Goal: Information Seeking & Learning: Learn about a topic

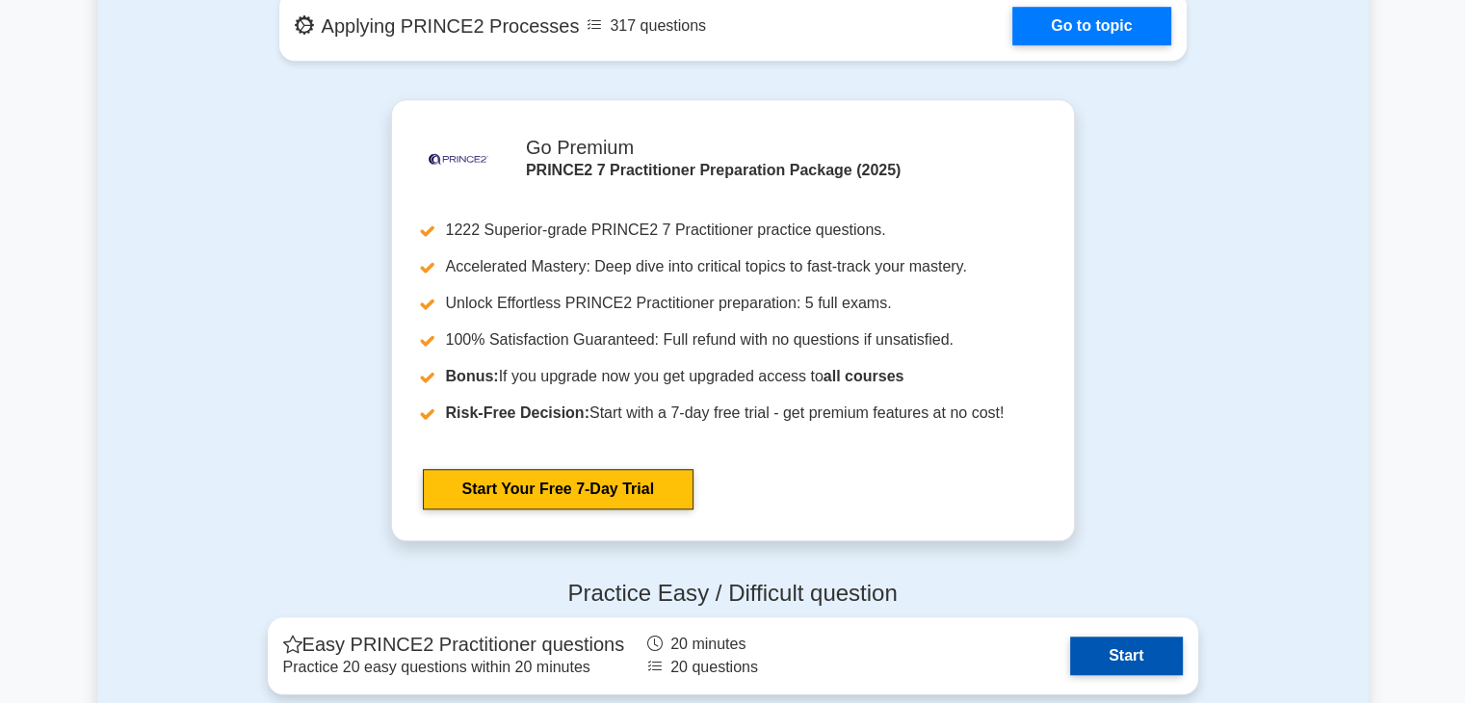
scroll to position [1830, 0]
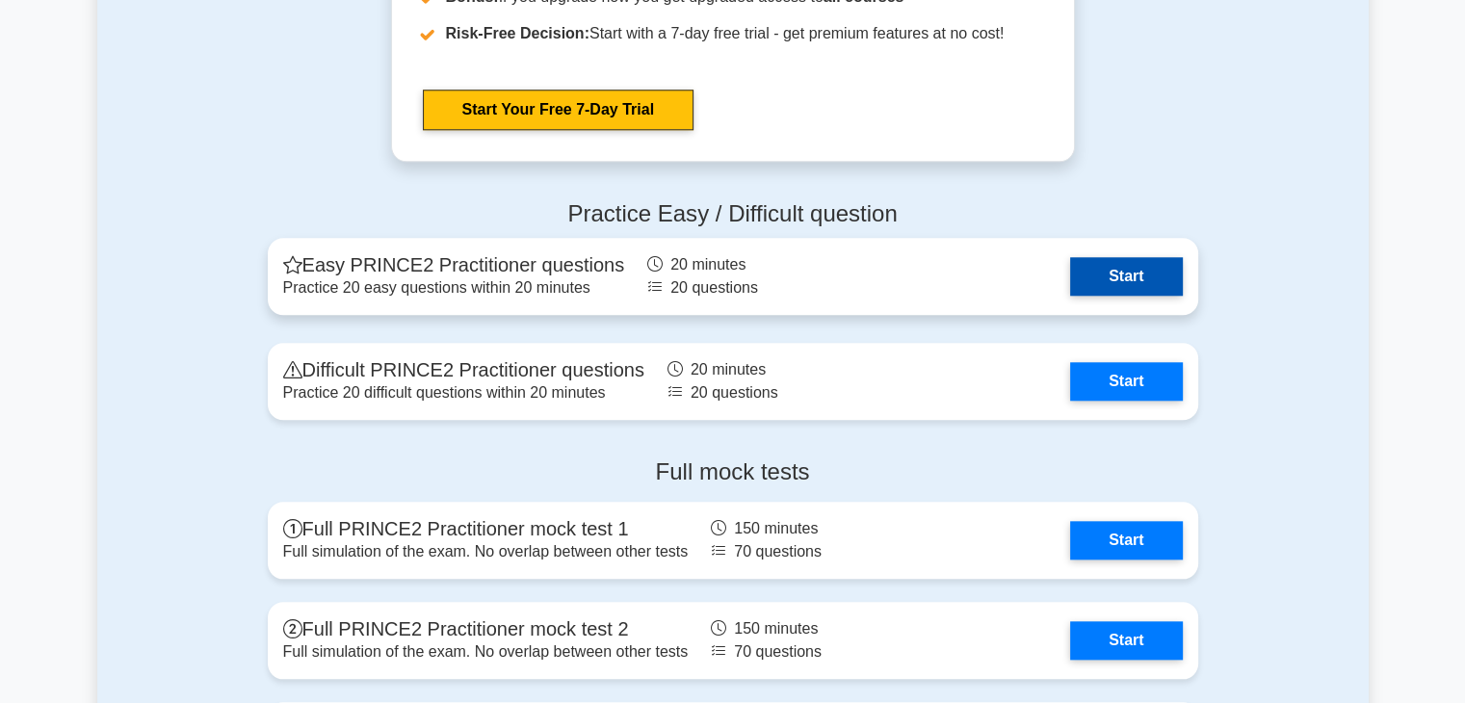
click at [1136, 286] on link "Start" at bounding box center [1126, 276] width 112 height 39
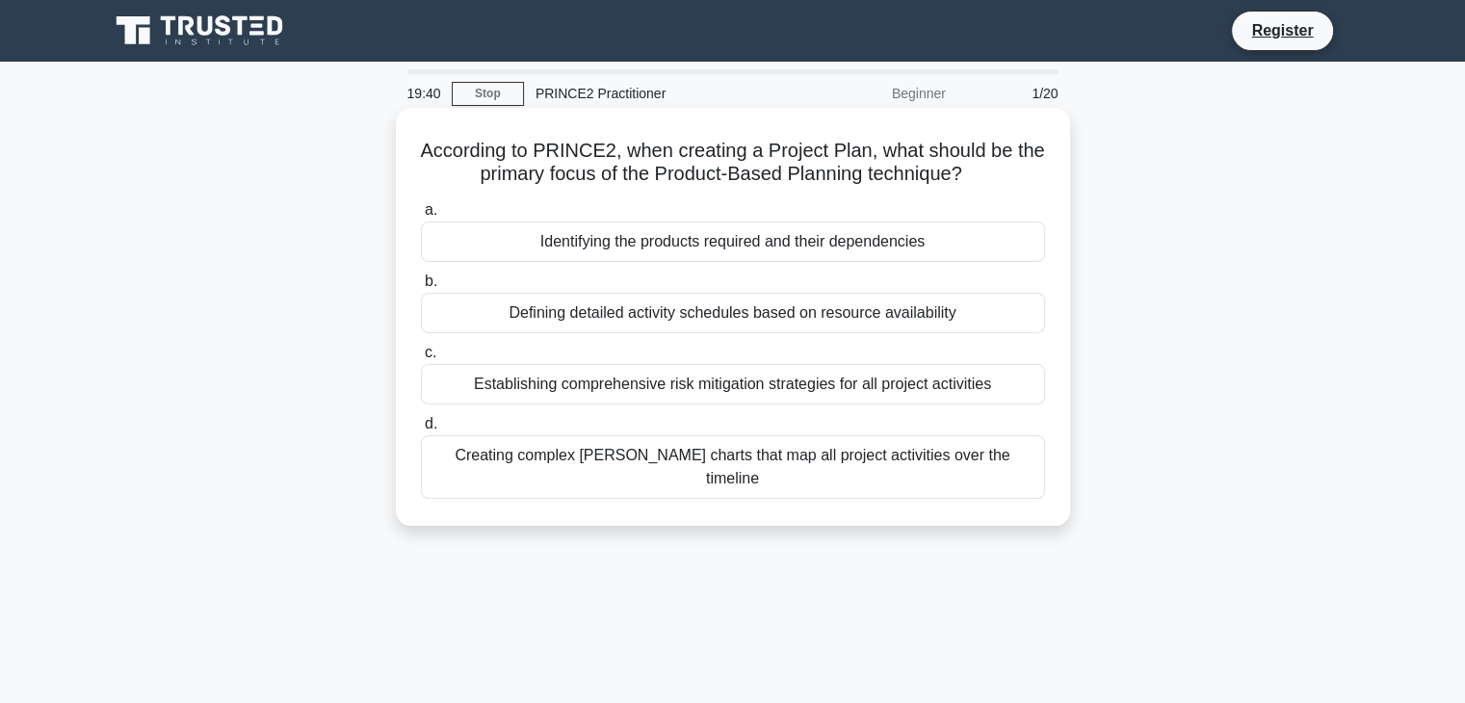
click at [655, 257] on div "Identifying the products required and their dependencies" at bounding box center [733, 242] width 624 height 40
click at [421, 217] on input "a. Identifying the products required and their dependencies" at bounding box center [421, 210] width 0 height 13
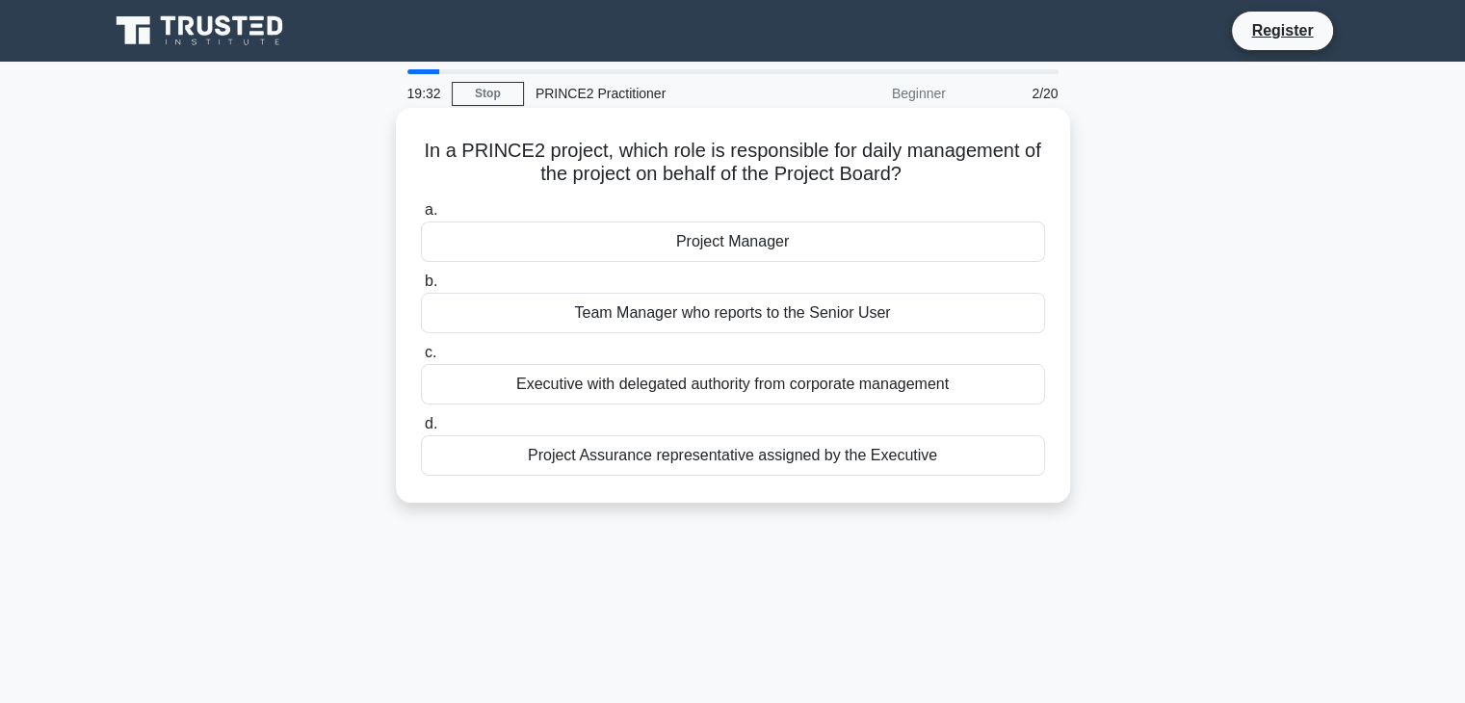
click at [697, 230] on div "Project Manager" at bounding box center [733, 242] width 624 height 40
click at [421, 217] on input "a. Project Manager" at bounding box center [421, 210] width 0 height 13
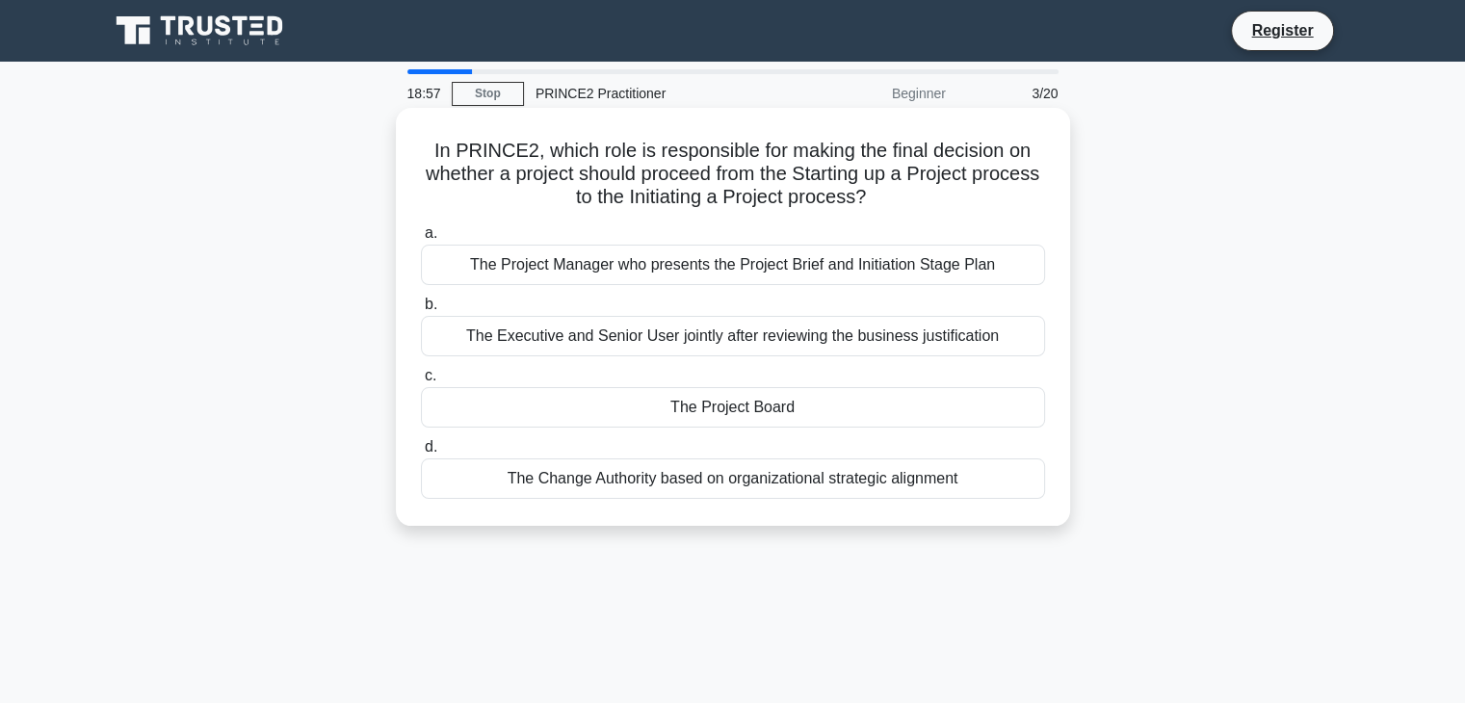
click at [759, 410] on div "The Project Board" at bounding box center [733, 407] width 624 height 40
click at [421, 382] on input "c. The Project Board" at bounding box center [421, 376] width 0 height 13
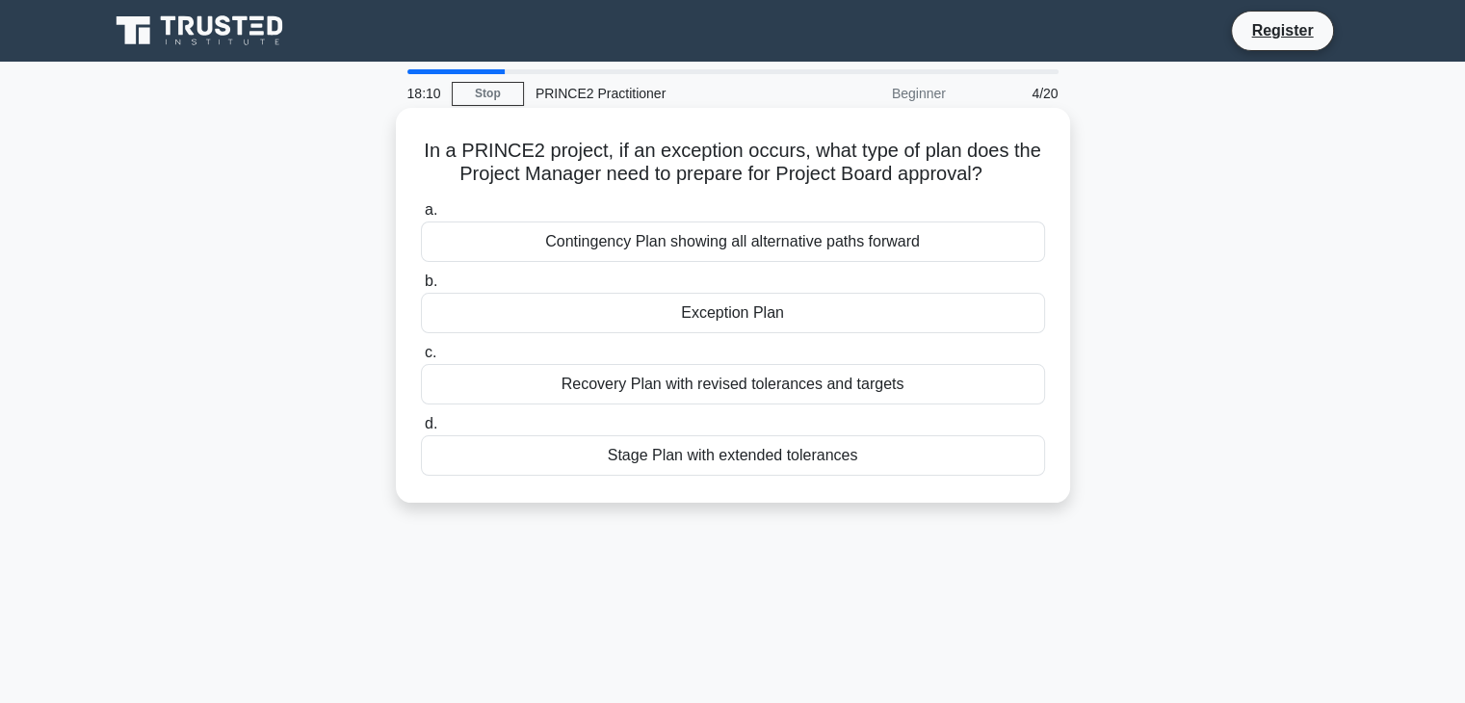
click at [868, 313] on div "Exception Plan" at bounding box center [733, 313] width 624 height 40
click at [421, 288] on input "b. Exception Plan" at bounding box center [421, 281] width 0 height 13
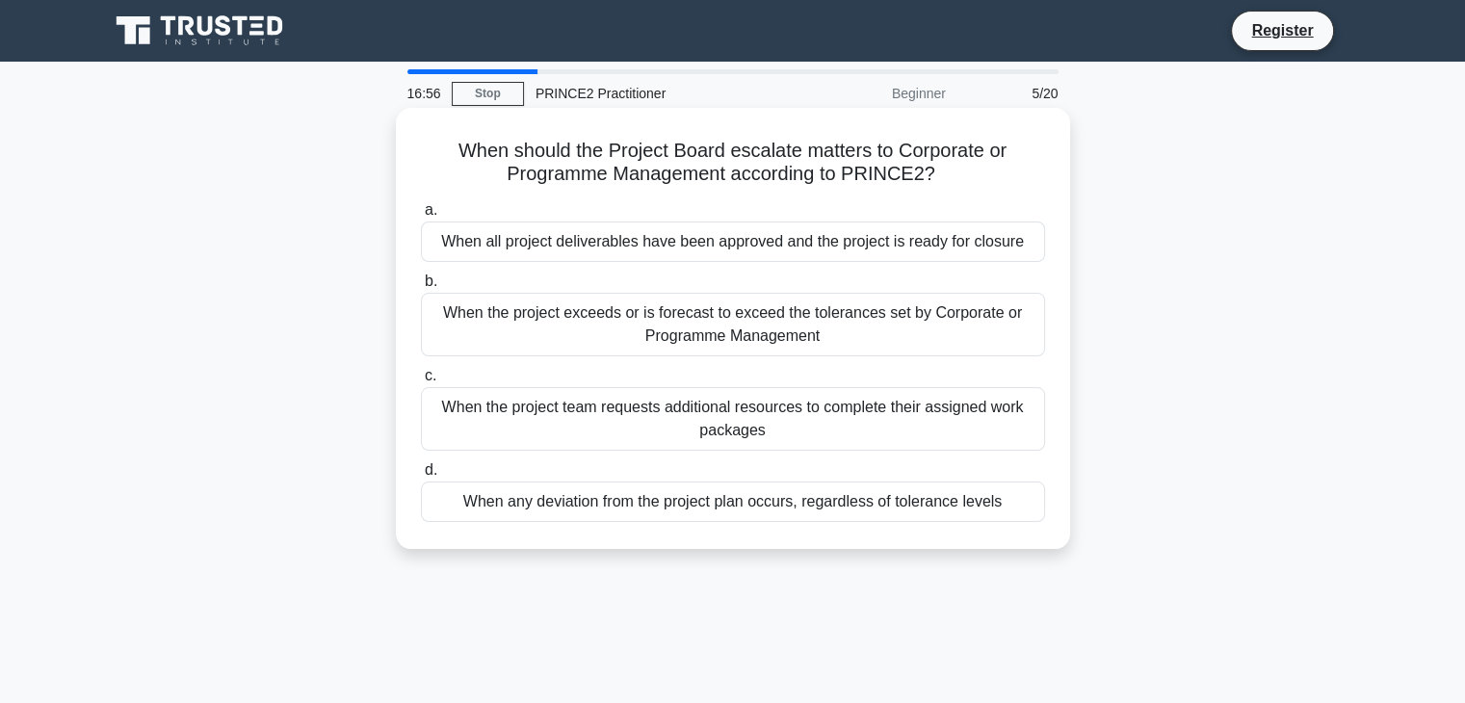
click at [711, 322] on div "When the project exceeds or is forecast to exceed the tolerances set by Corpora…" at bounding box center [733, 325] width 624 height 64
click at [421, 288] on input "b. When the project exceeds or is forecast to exceed the tolerances set by Corp…" at bounding box center [421, 281] width 0 height 13
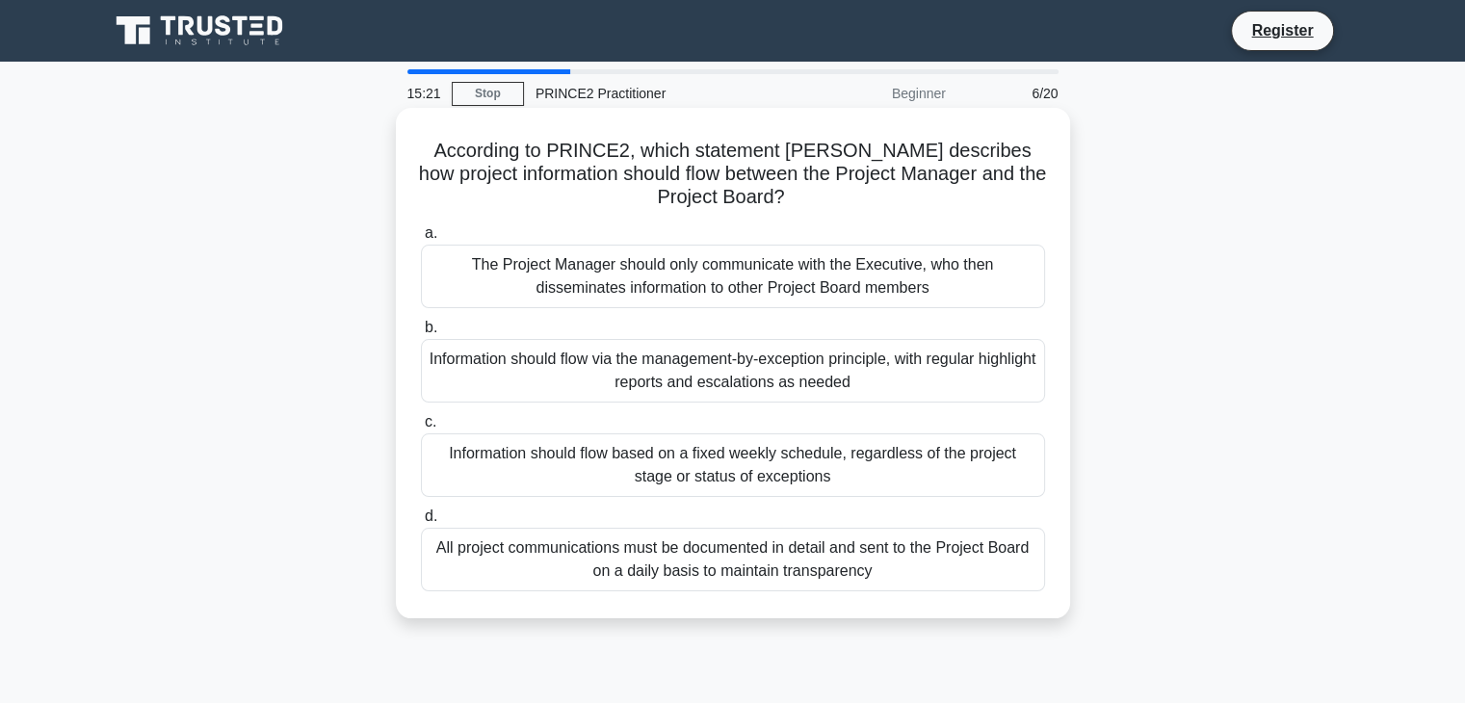
click at [677, 458] on div "Information should flow based on a fixed weekly schedule, regardless of the pro…" at bounding box center [733, 465] width 624 height 64
click at [421, 429] on input "c. Information should flow based on a fixed weekly schedule, regardless of the …" at bounding box center [421, 422] width 0 height 13
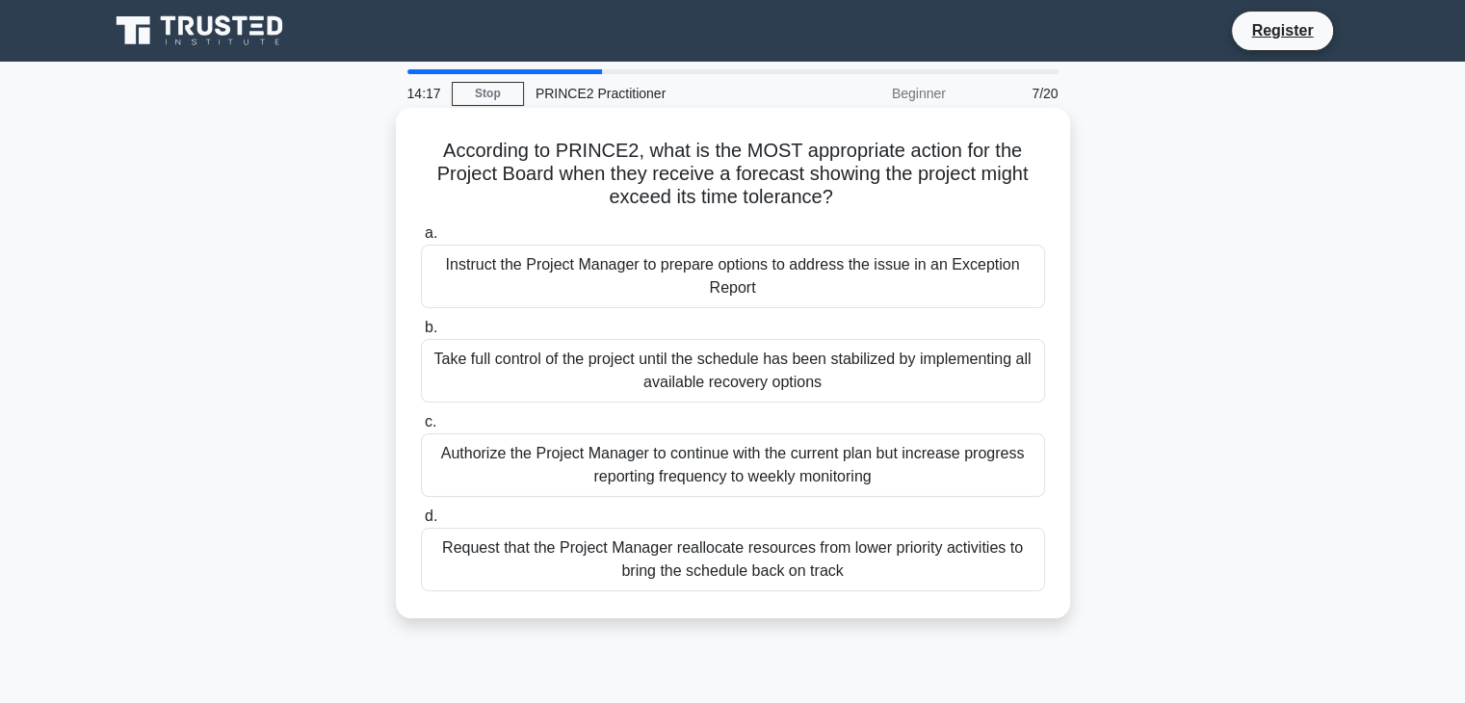
click at [771, 582] on div "Request that the Project Manager reallocate resources from lower priority activ…" at bounding box center [733, 560] width 624 height 64
click at [421, 523] on input "d. Request that the Project Manager reallocate resources from lower priority ac…" at bounding box center [421, 516] width 0 height 13
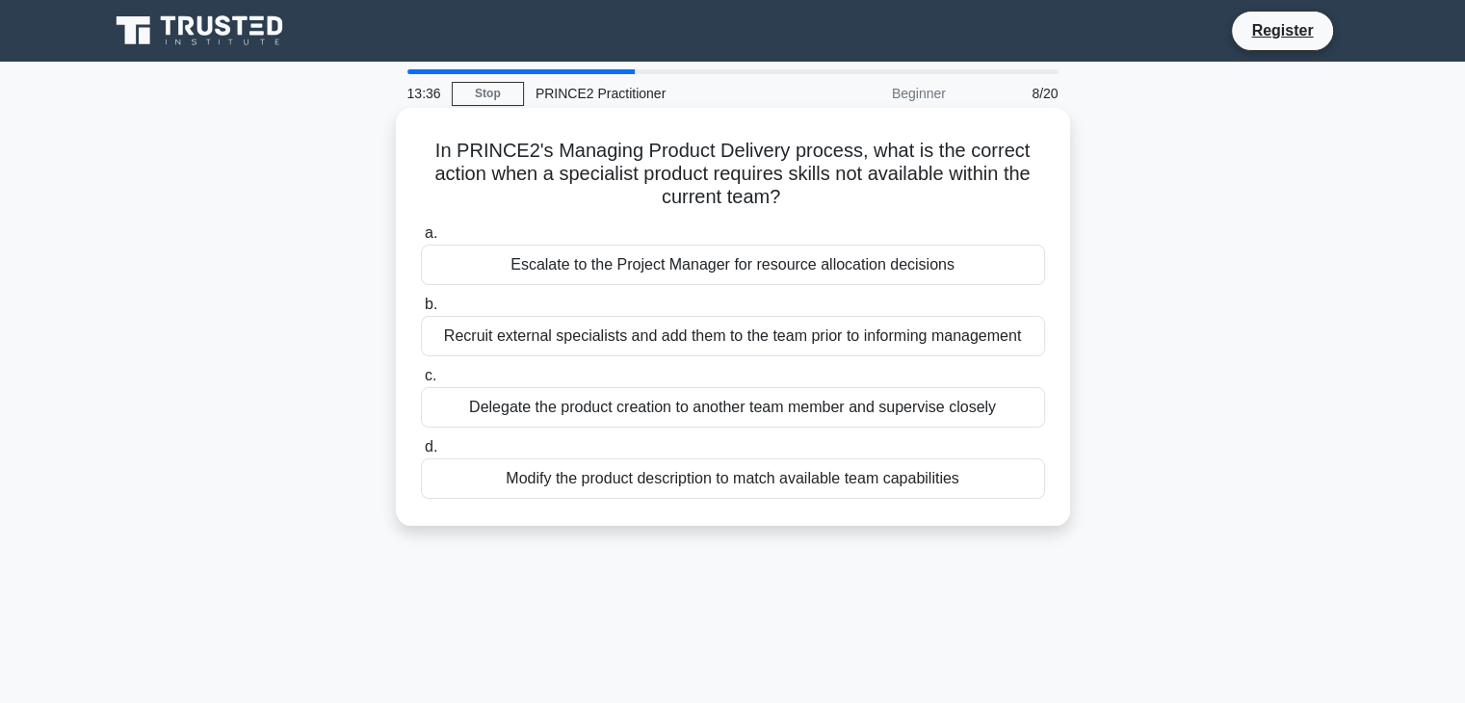
click at [609, 278] on div "Escalate to the Project Manager for resource allocation decisions" at bounding box center [733, 265] width 624 height 40
click at [421, 240] on input "a. Escalate to the Project Manager for resource allocation decisions" at bounding box center [421, 233] width 0 height 13
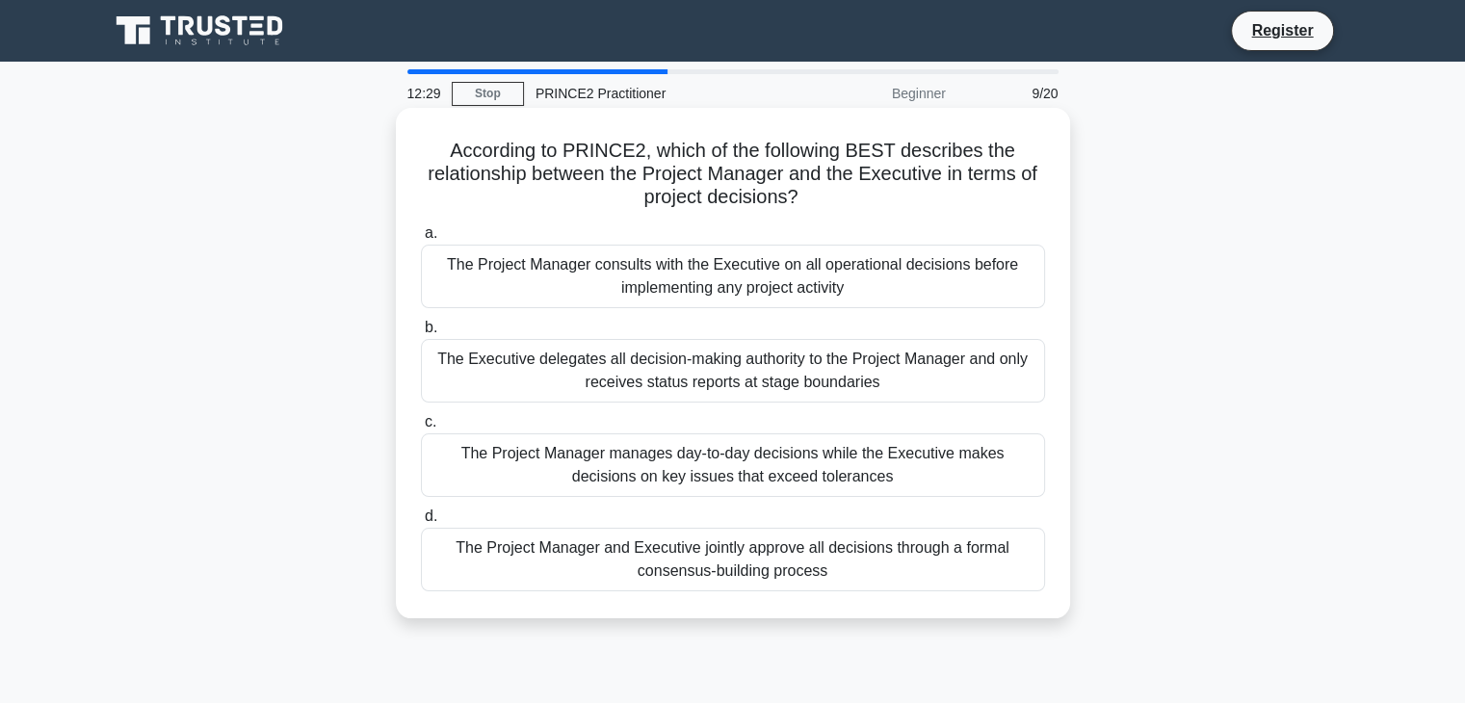
click at [767, 545] on div "The Project Manager and Executive jointly approve all decisions through a forma…" at bounding box center [733, 560] width 624 height 64
click at [421, 523] on input "d. The Project Manager and Executive jointly approve all decisions through a fo…" at bounding box center [421, 516] width 0 height 13
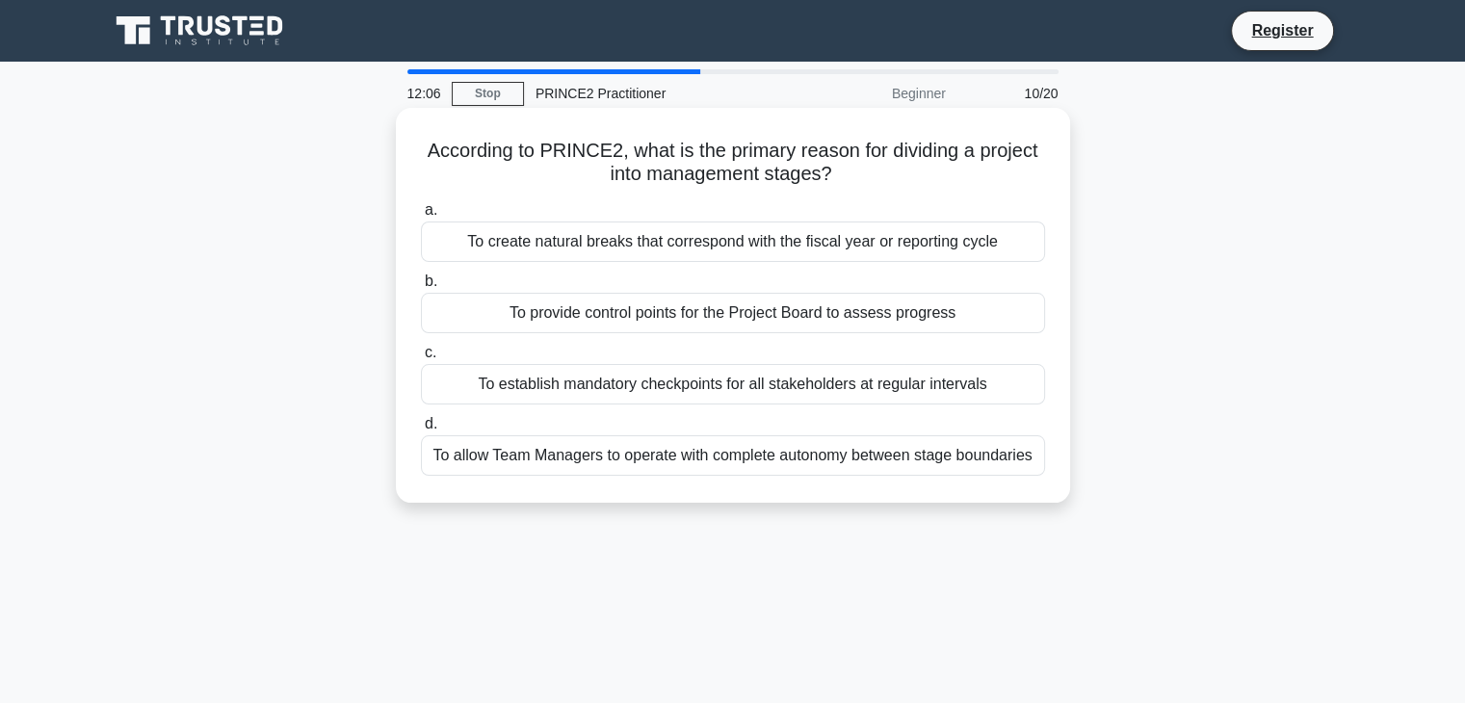
click at [682, 452] on div "To allow Team Managers to operate with complete autonomy between stage boundari…" at bounding box center [733, 455] width 624 height 40
click at [421, 431] on input "d. To allow Team Managers to operate with complete autonomy between stage bound…" at bounding box center [421, 424] width 0 height 13
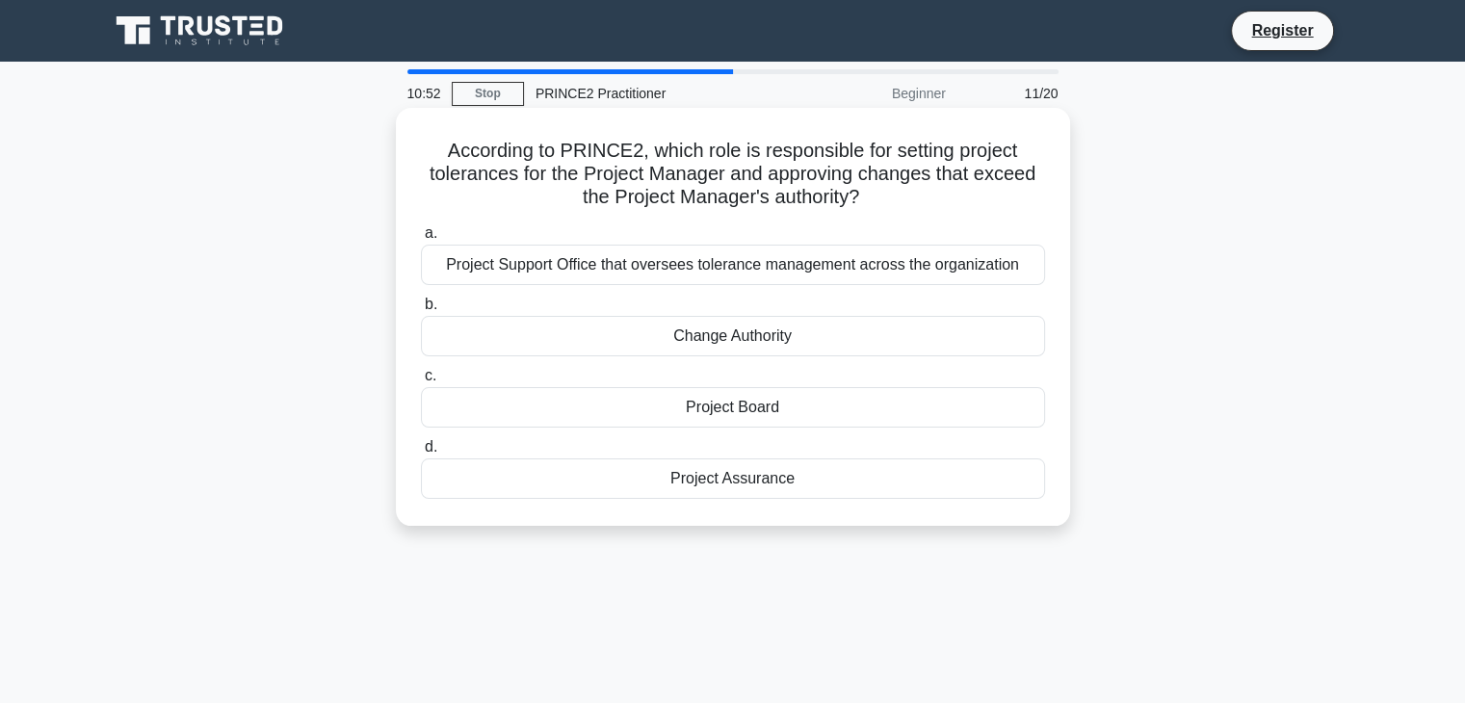
click at [877, 259] on div "Project Support Office that oversees tolerance management across the organizati…" at bounding box center [733, 265] width 624 height 40
click at [421, 240] on input "a. Project Support Office that oversees tolerance management across the organiz…" at bounding box center [421, 233] width 0 height 13
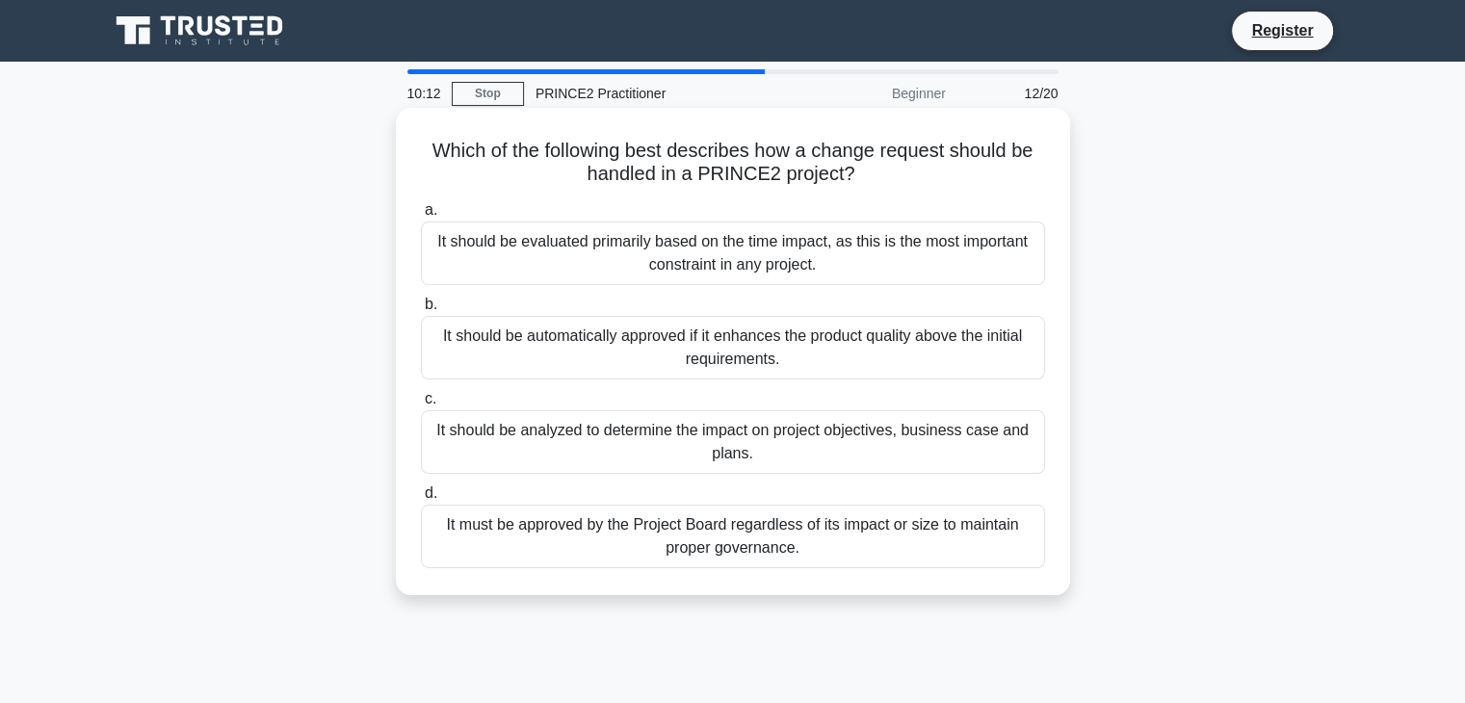
click at [611, 444] on div "It should be analyzed to determine the impact on project objectives, business c…" at bounding box center [733, 442] width 624 height 64
click at [421, 406] on input "c. It should be analyzed to determine the impact on project objectives, busines…" at bounding box center [421, 399] width 0 height 13
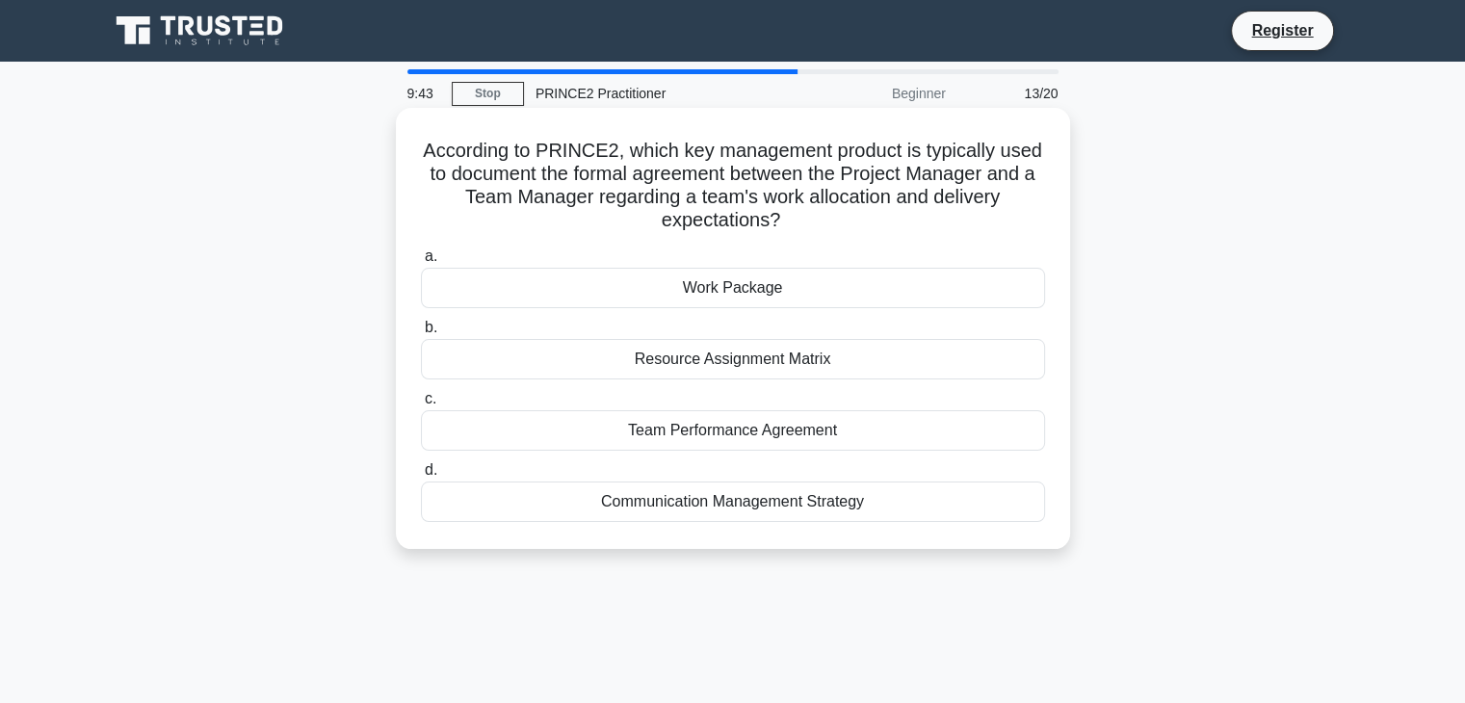
click at [717, 352] on div "Resource Assignment Matrix" at bounding box center [733, 359] width 624 height 40
click at [421, 334] on input "b. Resource Assignment Matrix" at bounding box center [421, 328] width 0 height 13
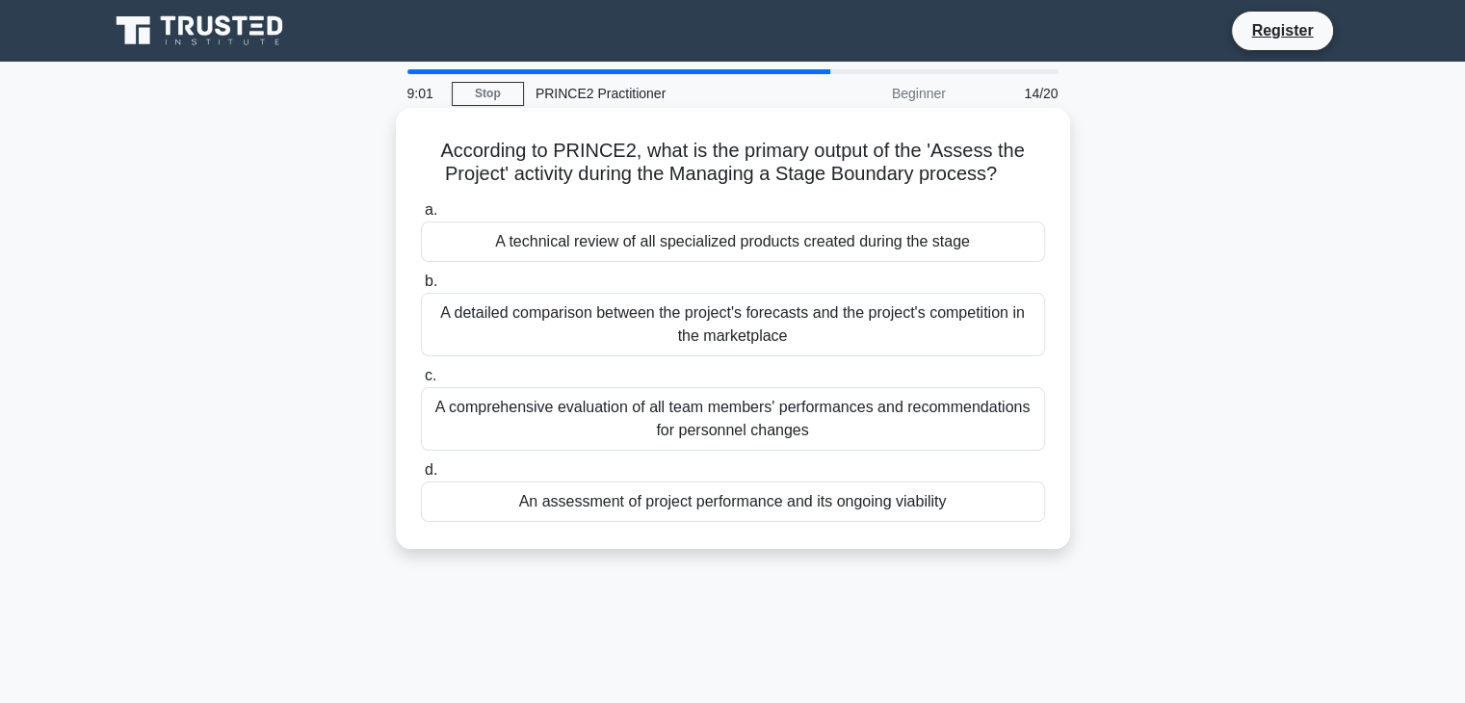
click at [892, 234] on div "A technical review of all specialized products created during the stage" at bounding box center [733, 242] width 624 height 40
click at [421, 217] on input "a. A technical review of all specialized products created during the stage" at bounding box center [421, 210] width 0 height 13
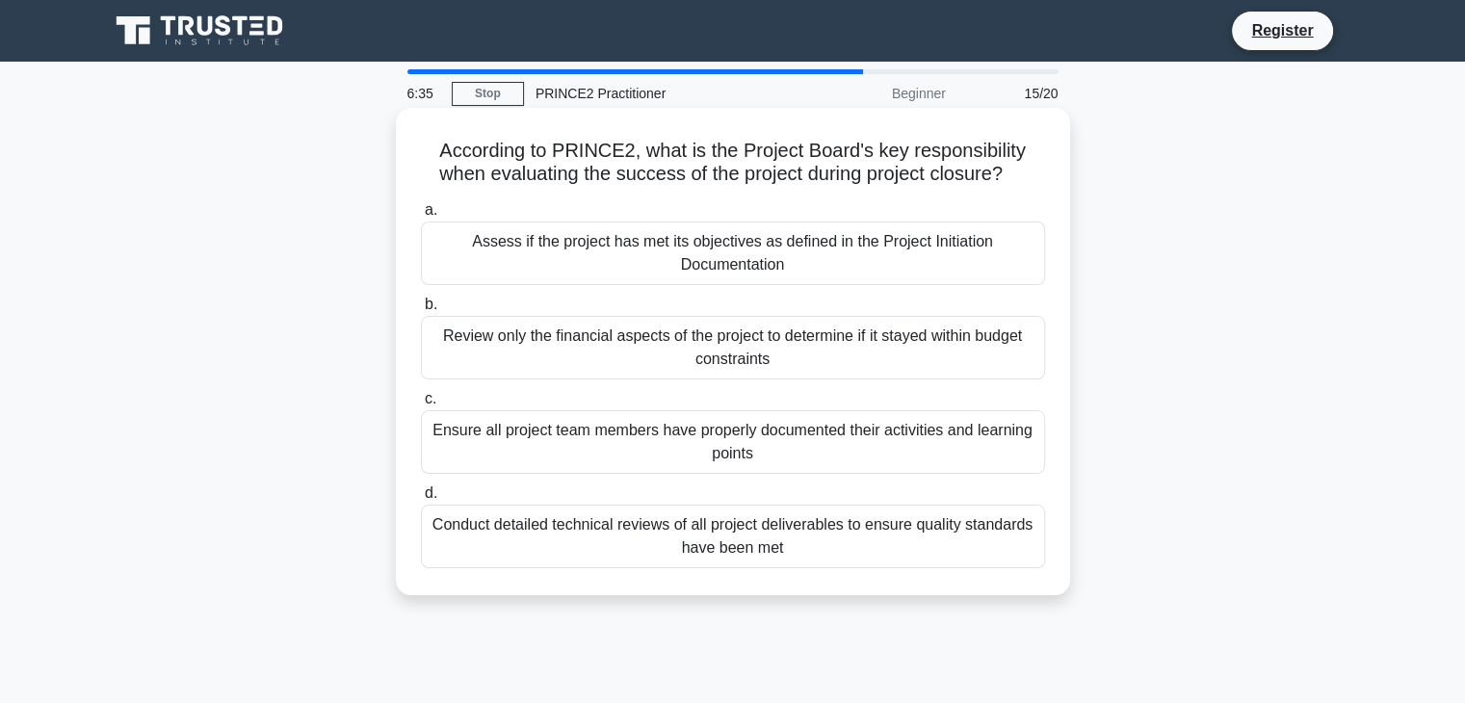
click at [756, 255] on div "Assess if the project has met its objectives as defined in the Project Initiati…" at bounding box center [733, 254] width 624 height 64
click at [421, 217] on input "a. Assess if the project has met its objectives as defined in the Project Initi…" at bounding box center [421, 210] width 0 height 13
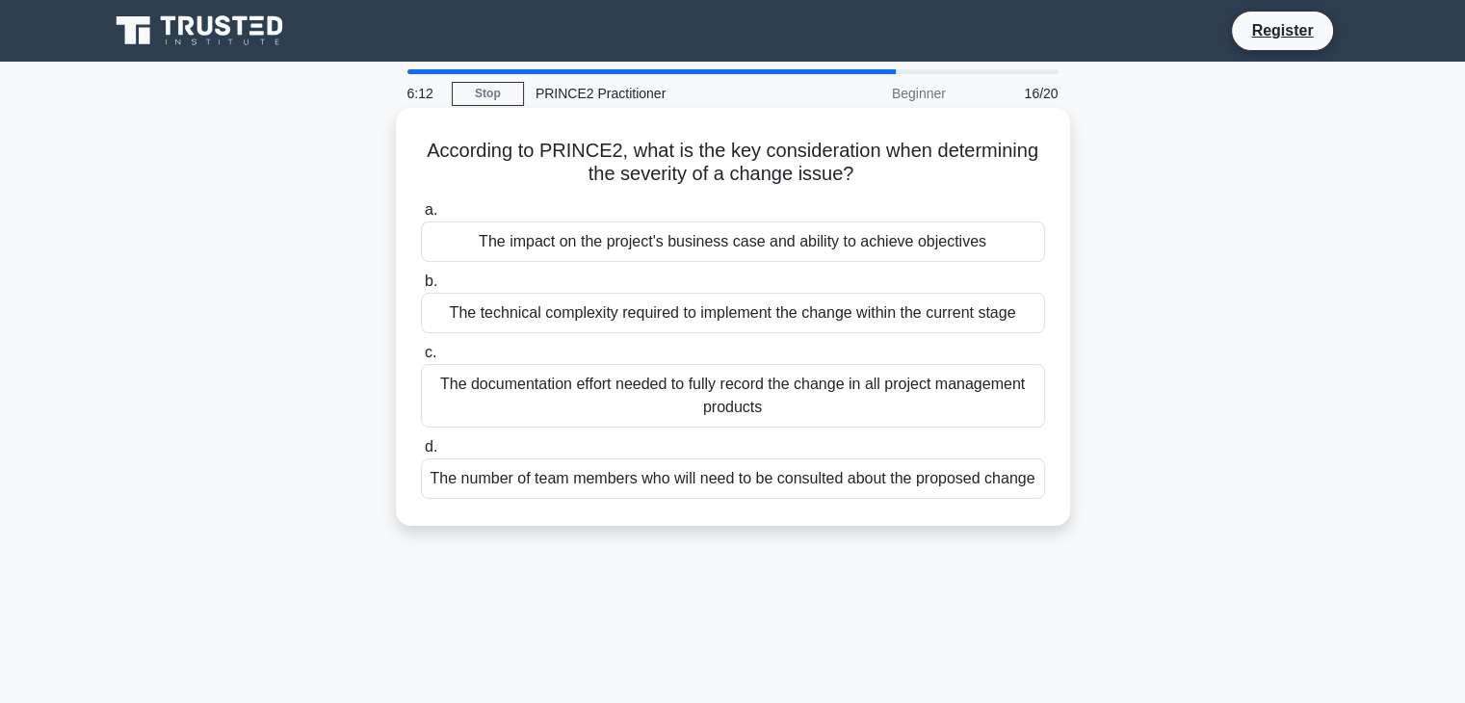
click at [871, 244] on div "The impact on the project's business case and ability to achieve objectives" at bounding box center [733, 242] width 624 height 40
click at [421, 217] on input "a. The impact on the project's business case and ability to achieve objectives" at bounding box center [421, 210] width 0 height 13
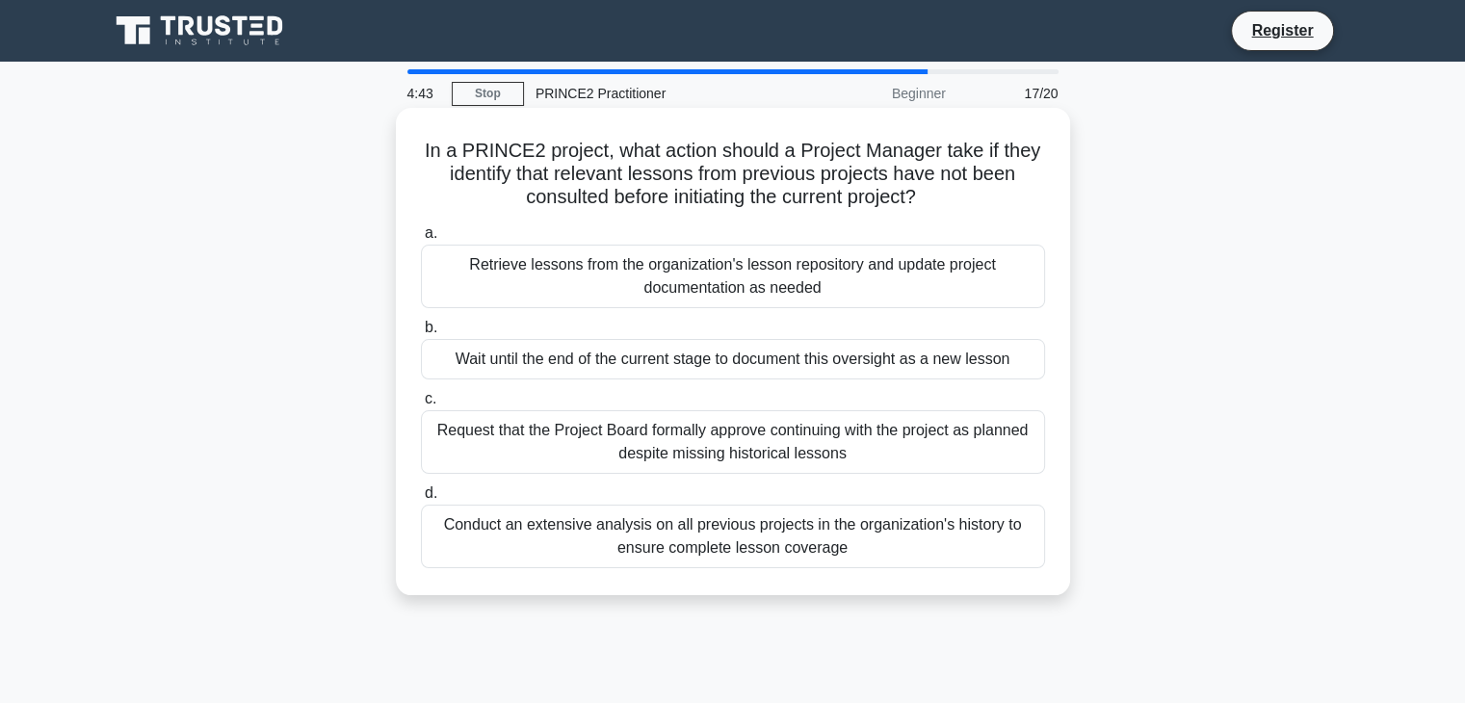
click at [781, 521] on div "Conduct an extensive analysis on all previous projects in the organization's hi…" at bounding box center [733, 537] width 624 height 64
click at [421, 500] on input "d. Conduct an extensive analysis on all previous projects in the organization's…" at bounding box center [421, 493] width 0 height 13
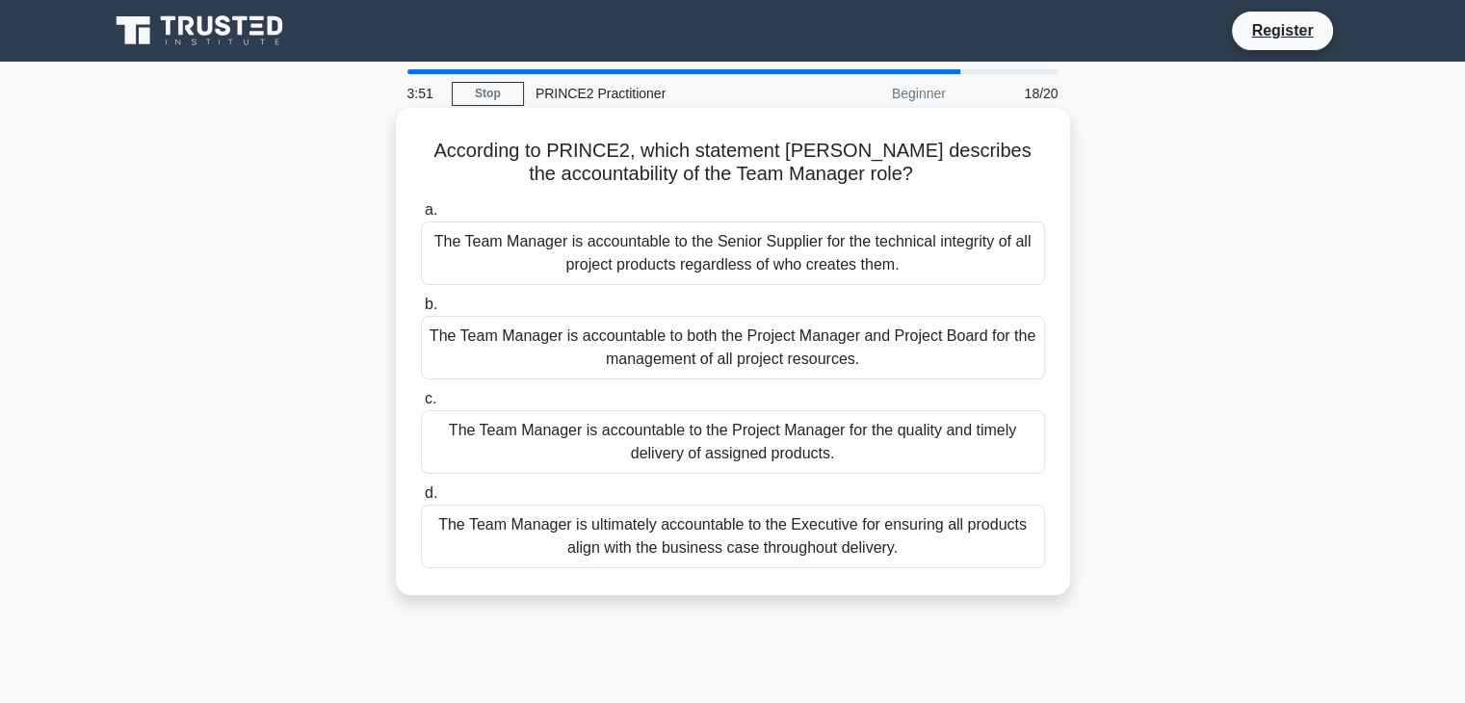
click at [894, 450] on div "The Team Manager is accountable to the Project Manager for the quality and time…" at bounding box center [733, 442] width 624 height 64
click at [421, 406] on input "c. The Team Manager is accountable to the Project Manager for the quality and t…" at bounding box center [421, 399] width 0 height 13
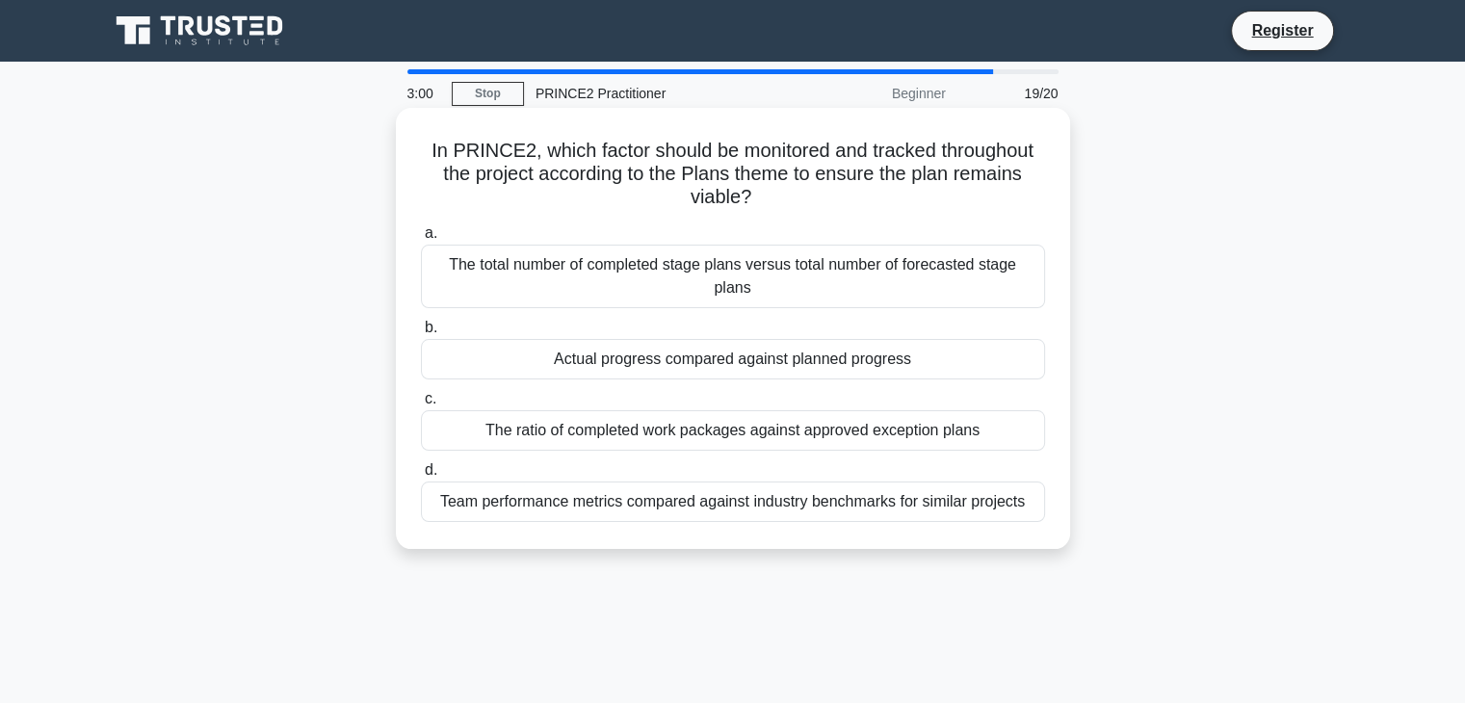
click at [970, 352] on div "Actual progress compared against planned progress" at bounding box center [733, 359] width 624 height 40
click at [421, 334] on input "b. Actual progress compared against planned progress" at bounding box center [421, 328] width 0 height 13
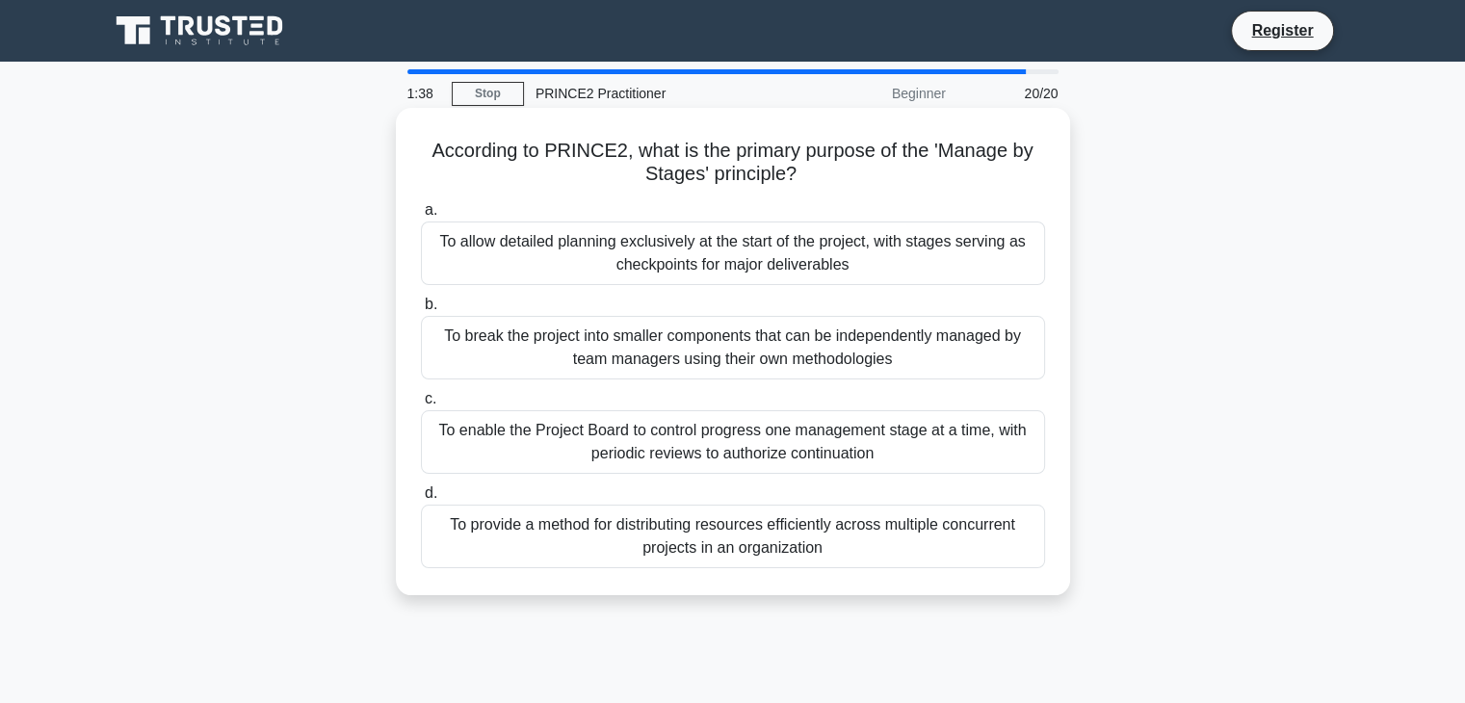
click at [767, 354] on div "To break the project into smaller components that can be independently managed …" at bounding box center [733, 348] width 624 height 64
click at [421, 311] on input "b. To break the project into smaller components that can be independently manag…" at bounding box center [421, 305] width 0 height 13
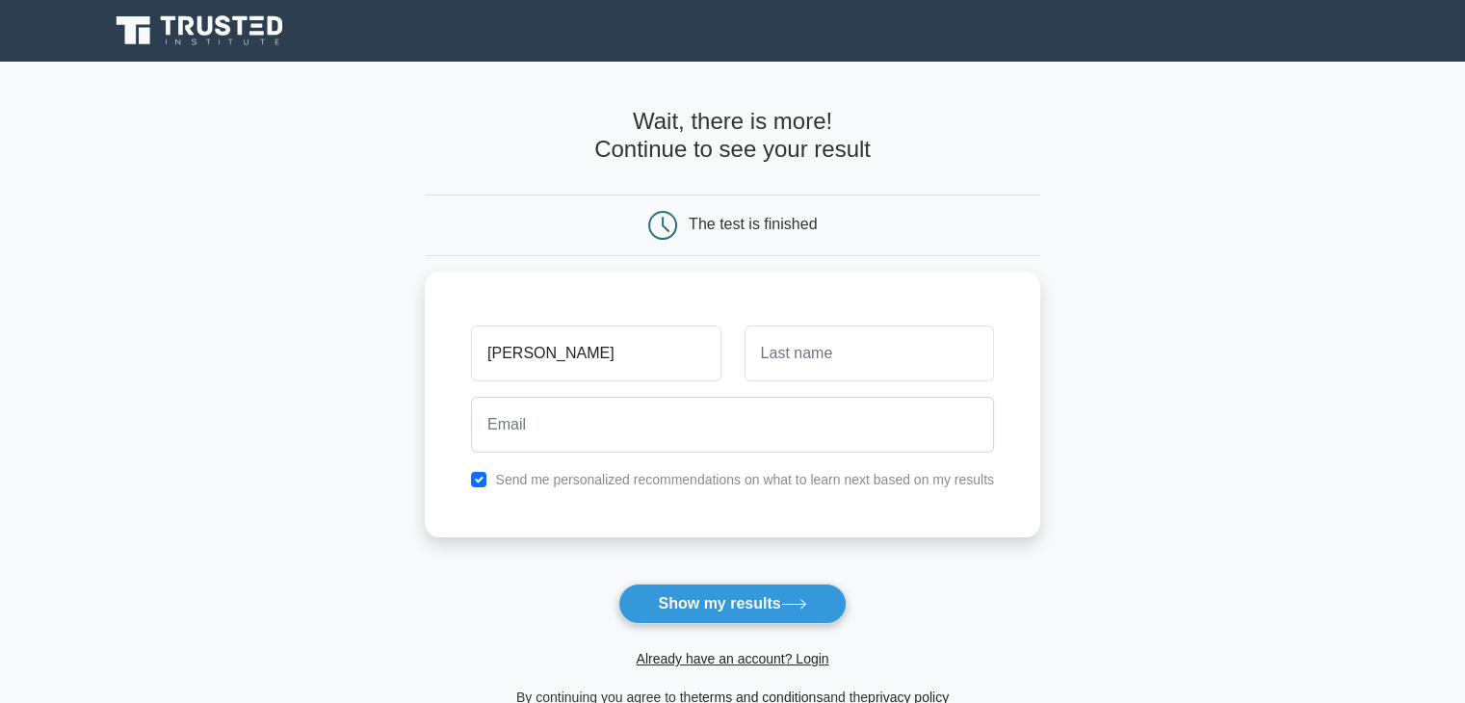
type input "Kelly"
type input "S"
type input "Alexander"
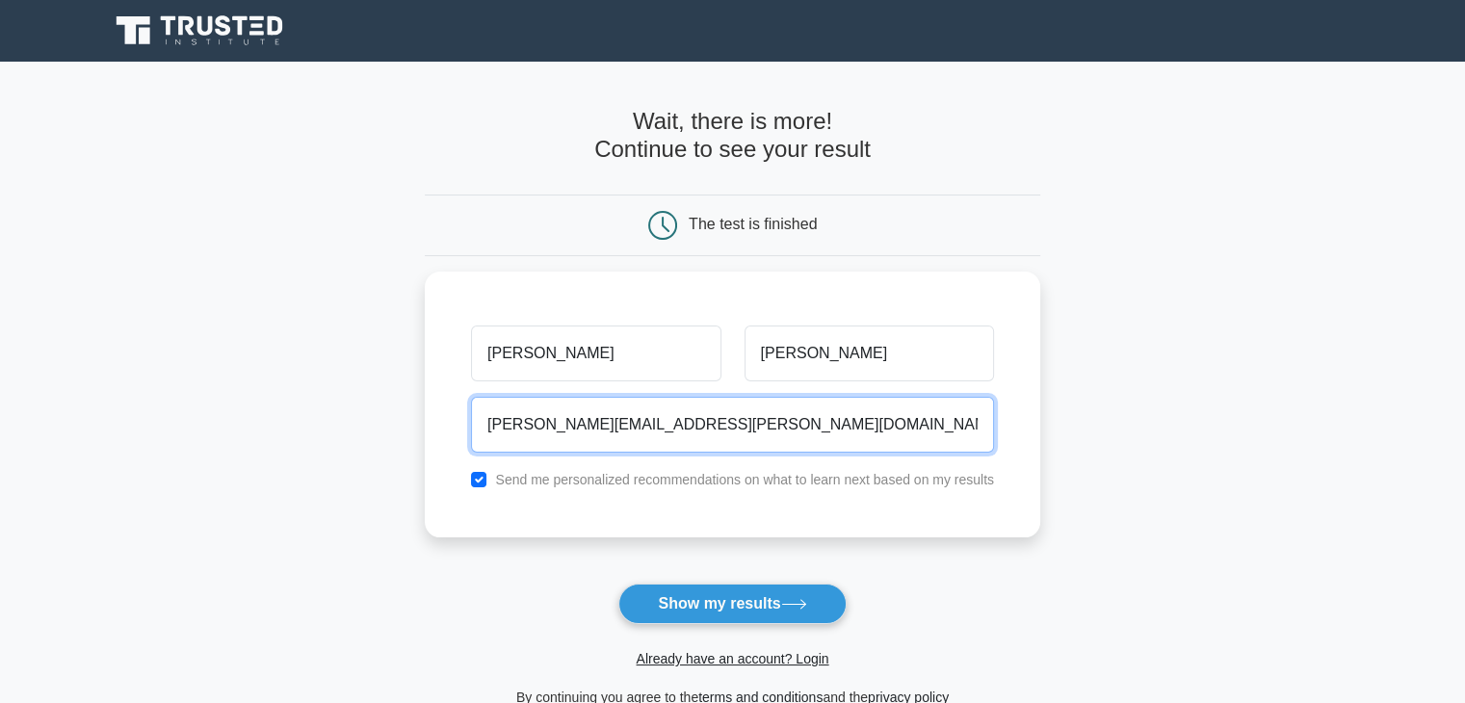
type input "[PERSON_NAME][EMAIL_ADDRESS][PERSON_NAME][DOMAIN_NAME]"
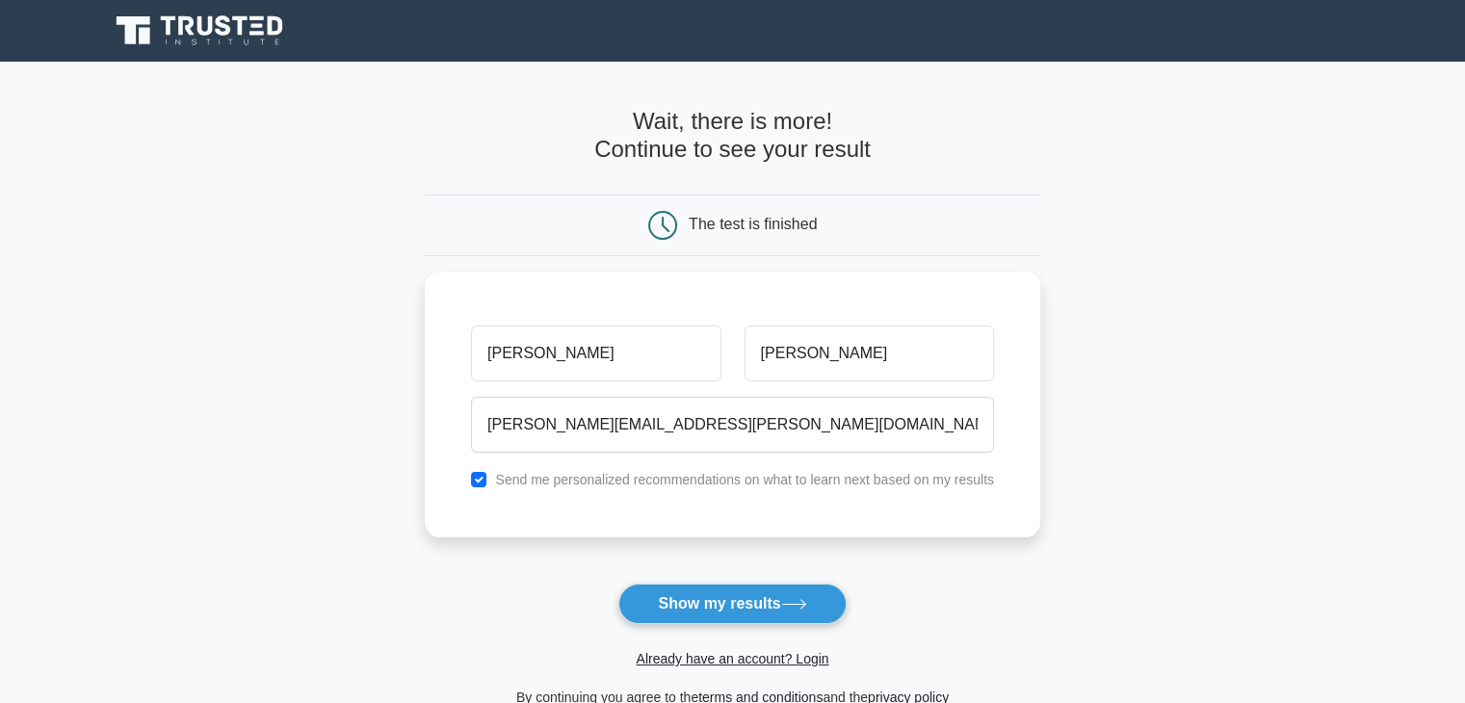
click at [1241, 353] on main "Wait, there is more! Continue to see your result The test is finished Kelly" at bounding box center [732, 409] width 1465 height 694
click at [774, 589] on button "Show my results" at bounding box center [731, 604] width 227 height 40
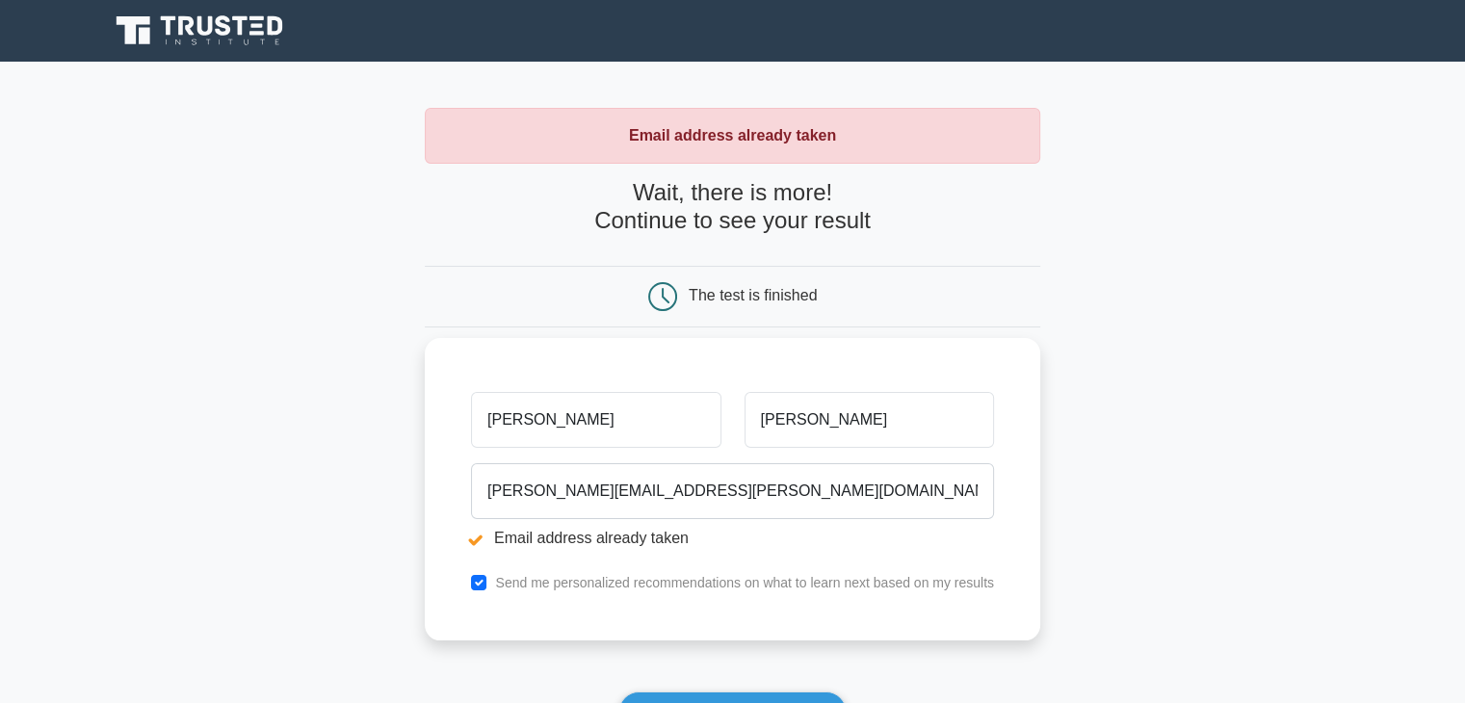
click at [470, 583] on div "Send me personalized recommendations on what to learn next based on my results" at bounding box center [732, 582] width 546 height 23
click at [484, 583] on input "checkbox" at bounding box center [478, 582] width 15 height 15
checkbox input "false"
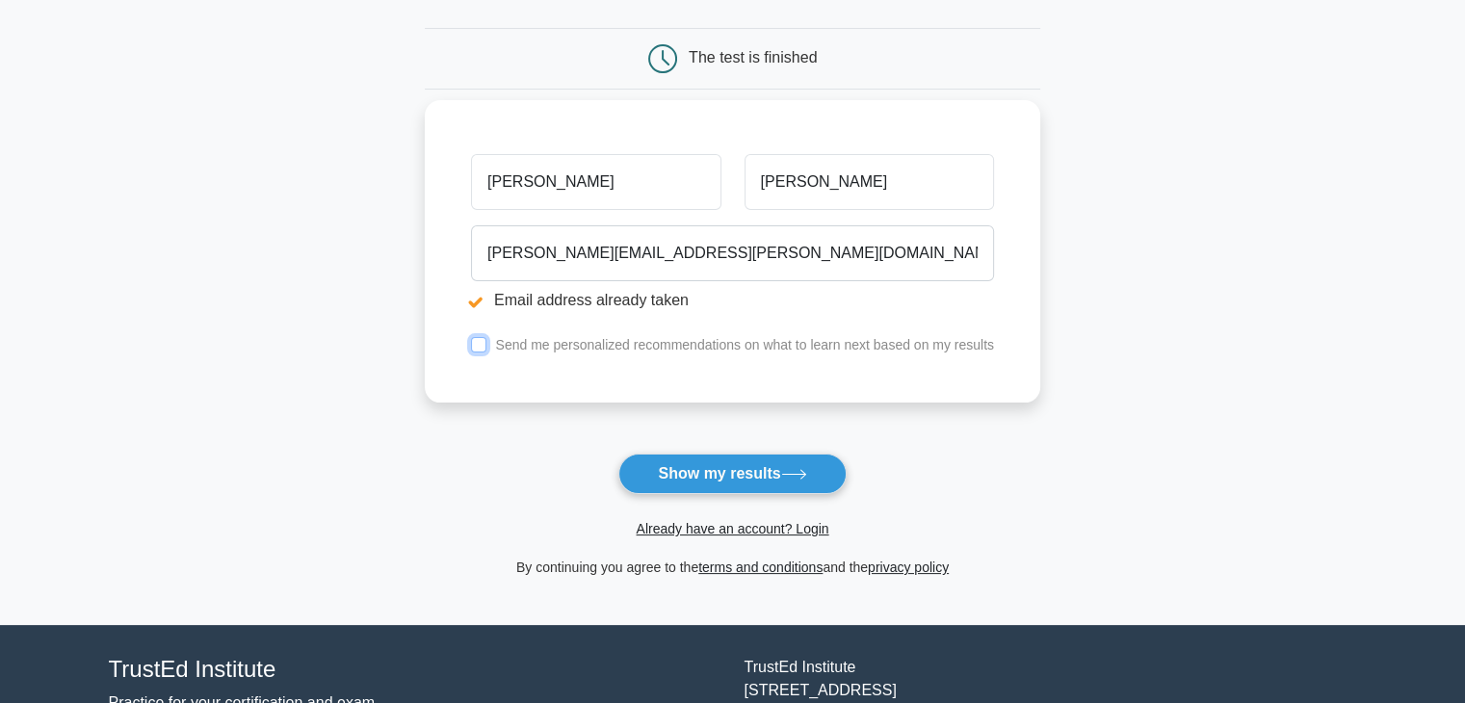
scroll to position [289, 0]
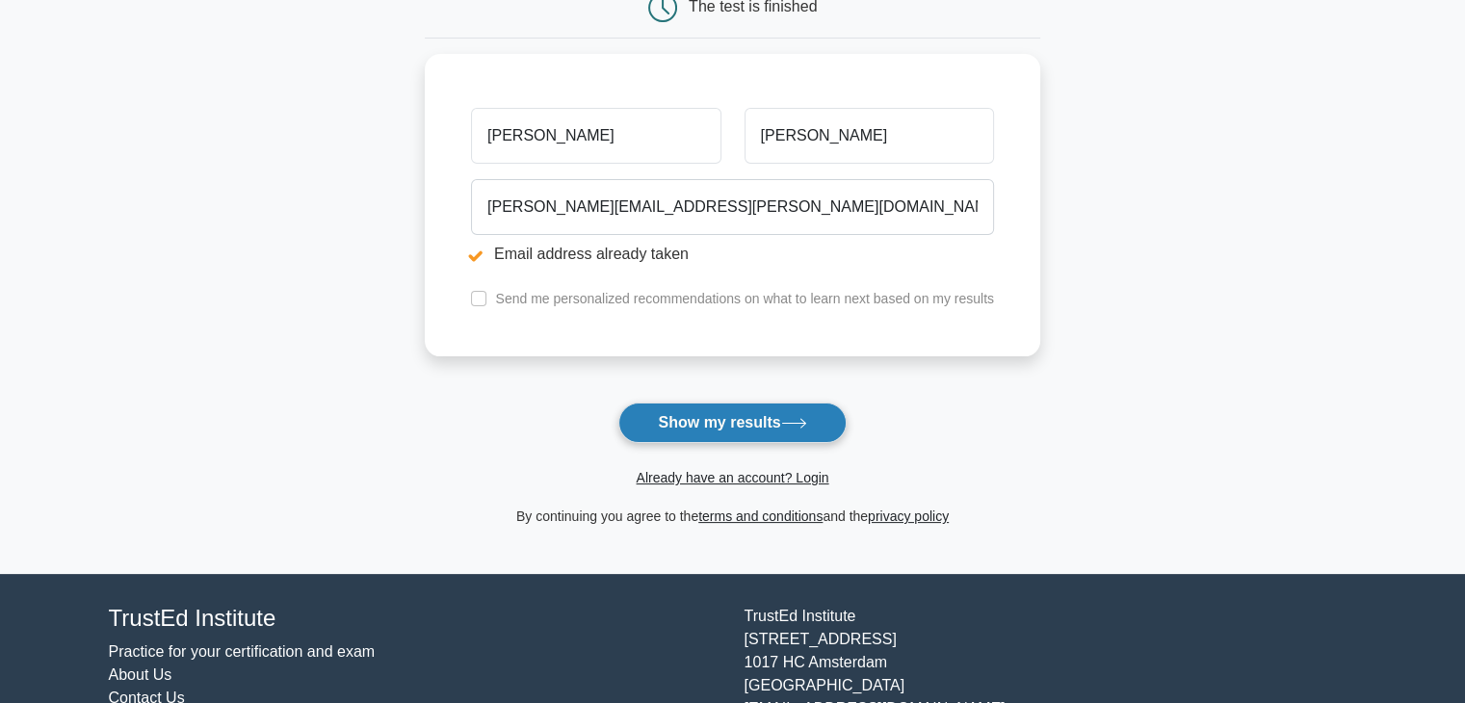
click at [796, 430] on button "Show my results" at bounding box center [731, 423] width 227 height 40
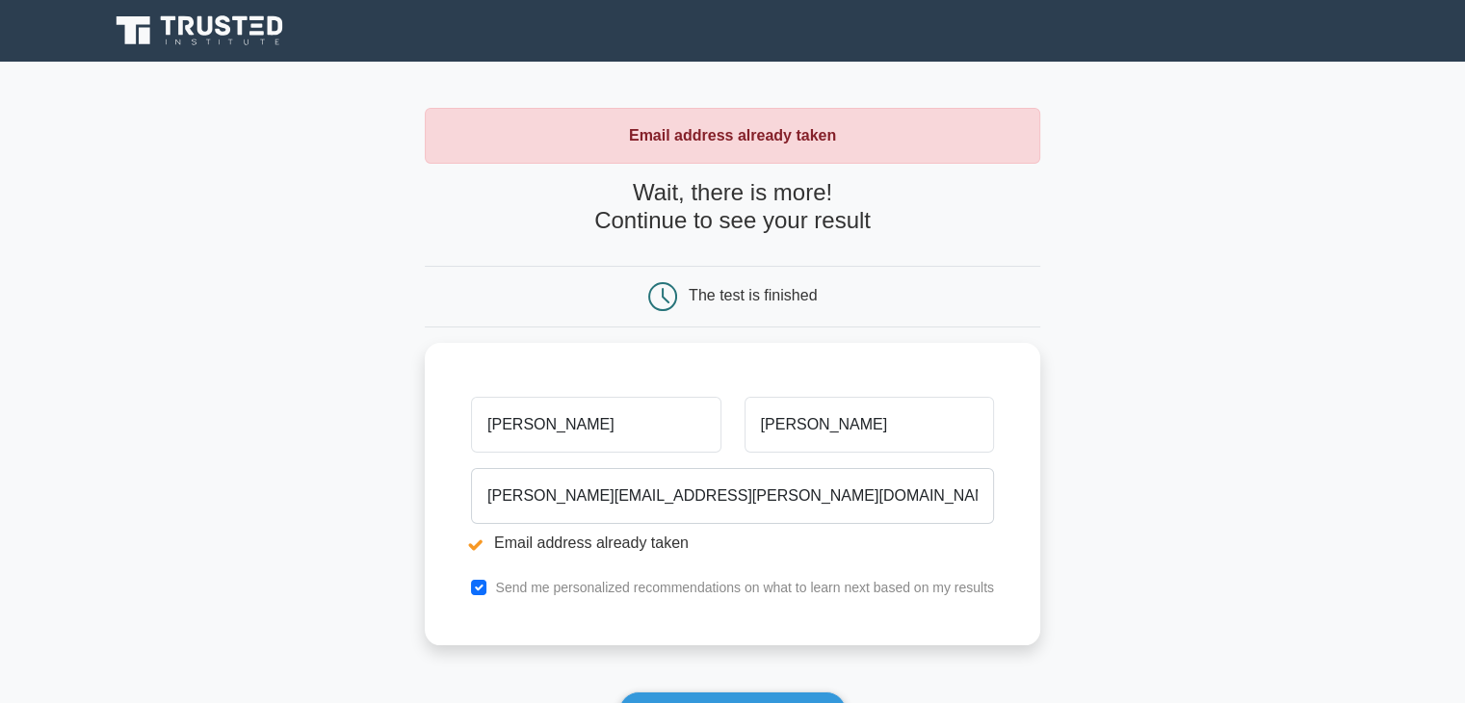
scroll to position [372, 0]
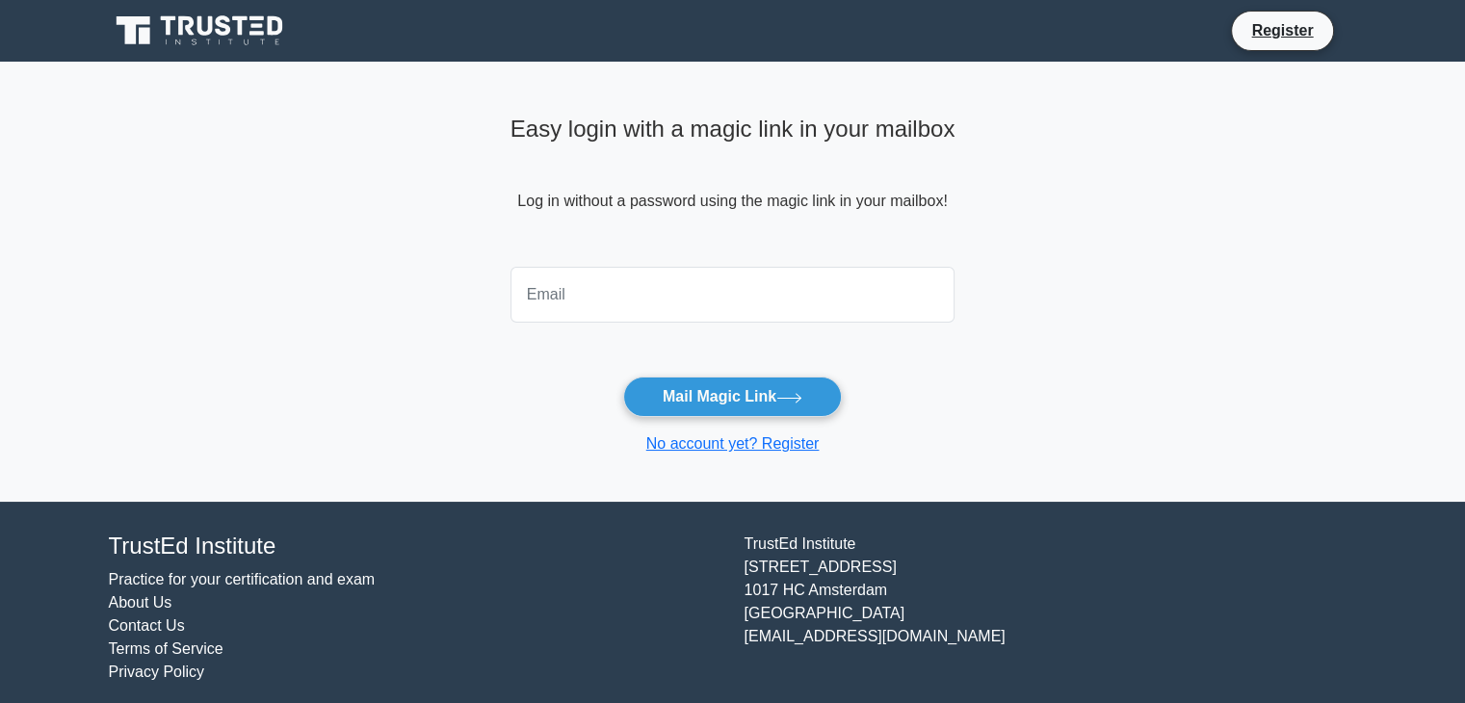
click at [689, 301] on input "email" at bounding box center [732, 295] width 445 height 56
type input "kelly.c.alexander@gmail.com"
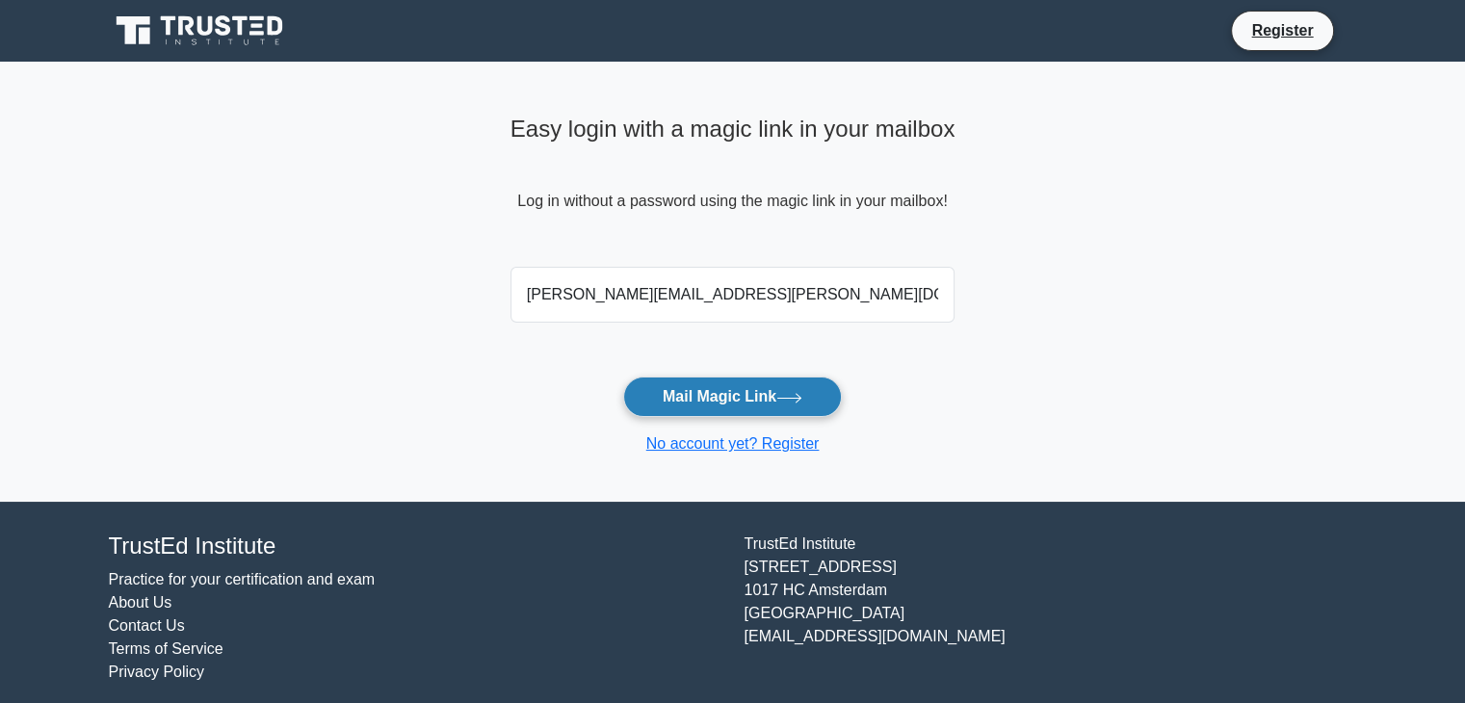
click at [717, 404] on button "Mail Magic Link" at bounding box center [732, 397] width 219 height 40
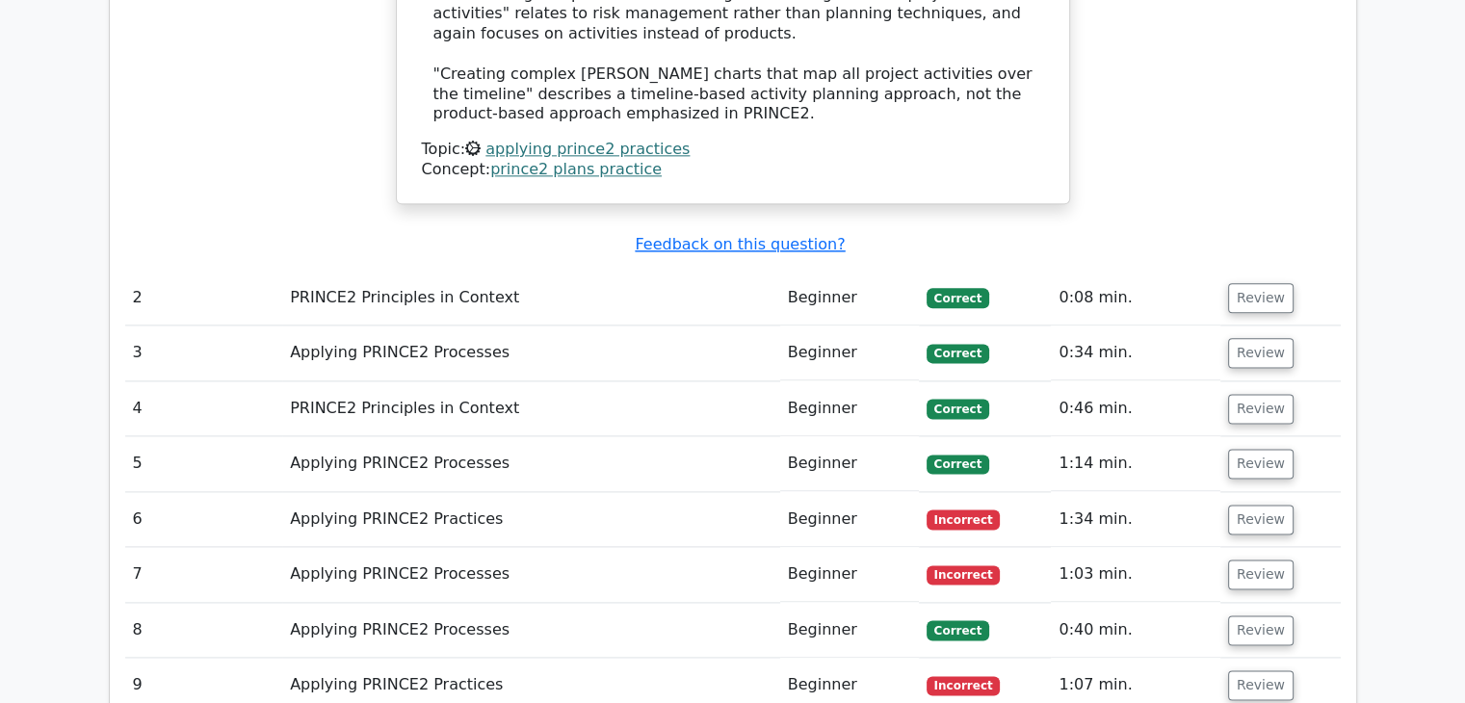
scroll to position [2408, 0]
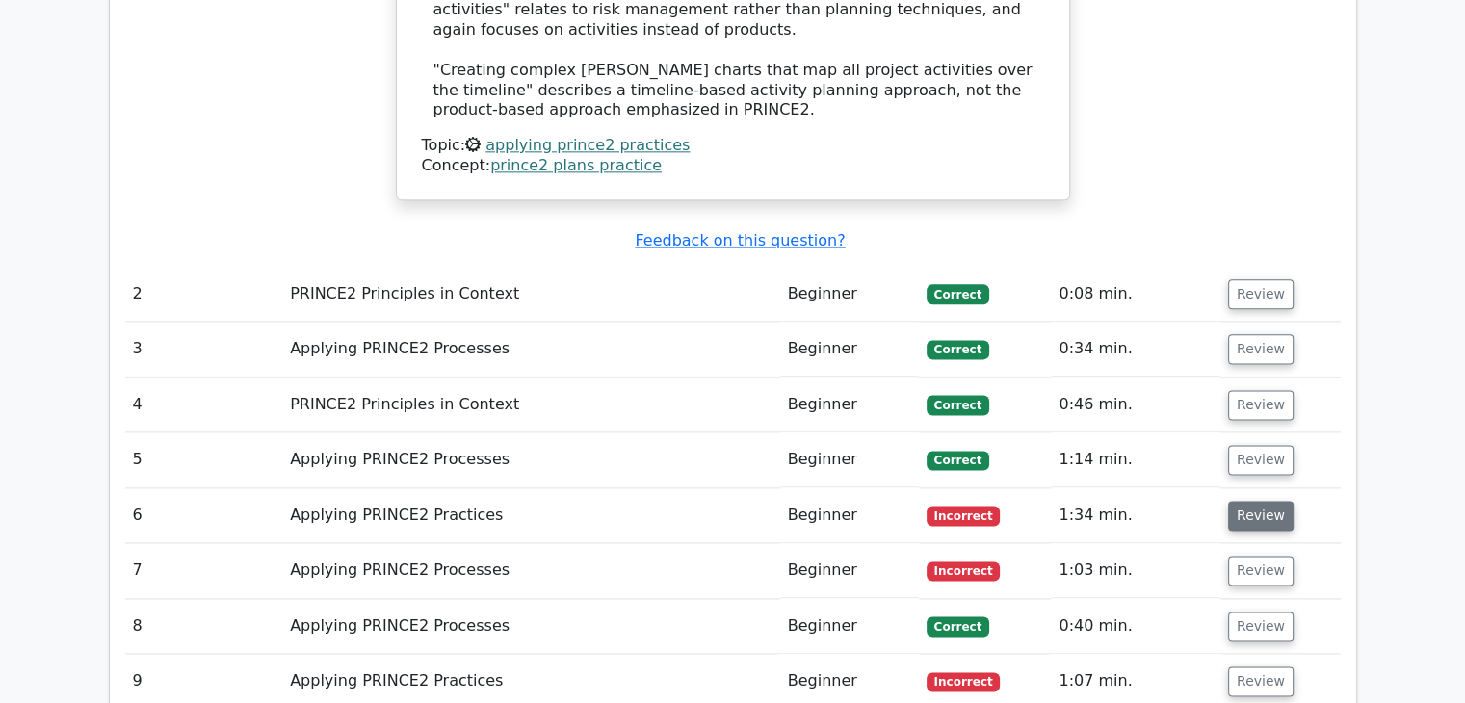
click at [1270, 501] on button "Review" at bounding box center [1260, 516] width 65 height 30
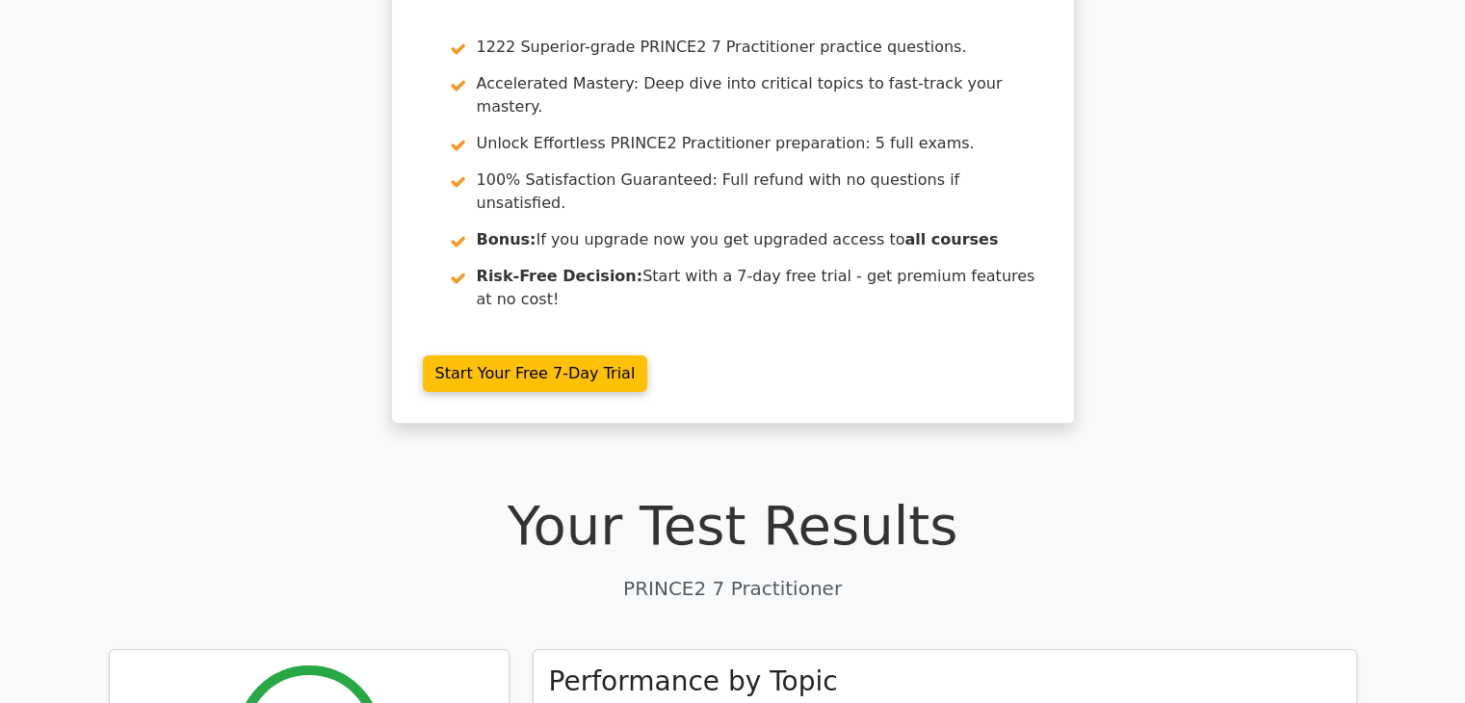
scroll to position [0, 0]
